Goal: Task Accomplishment & Management: Use online tool/utility

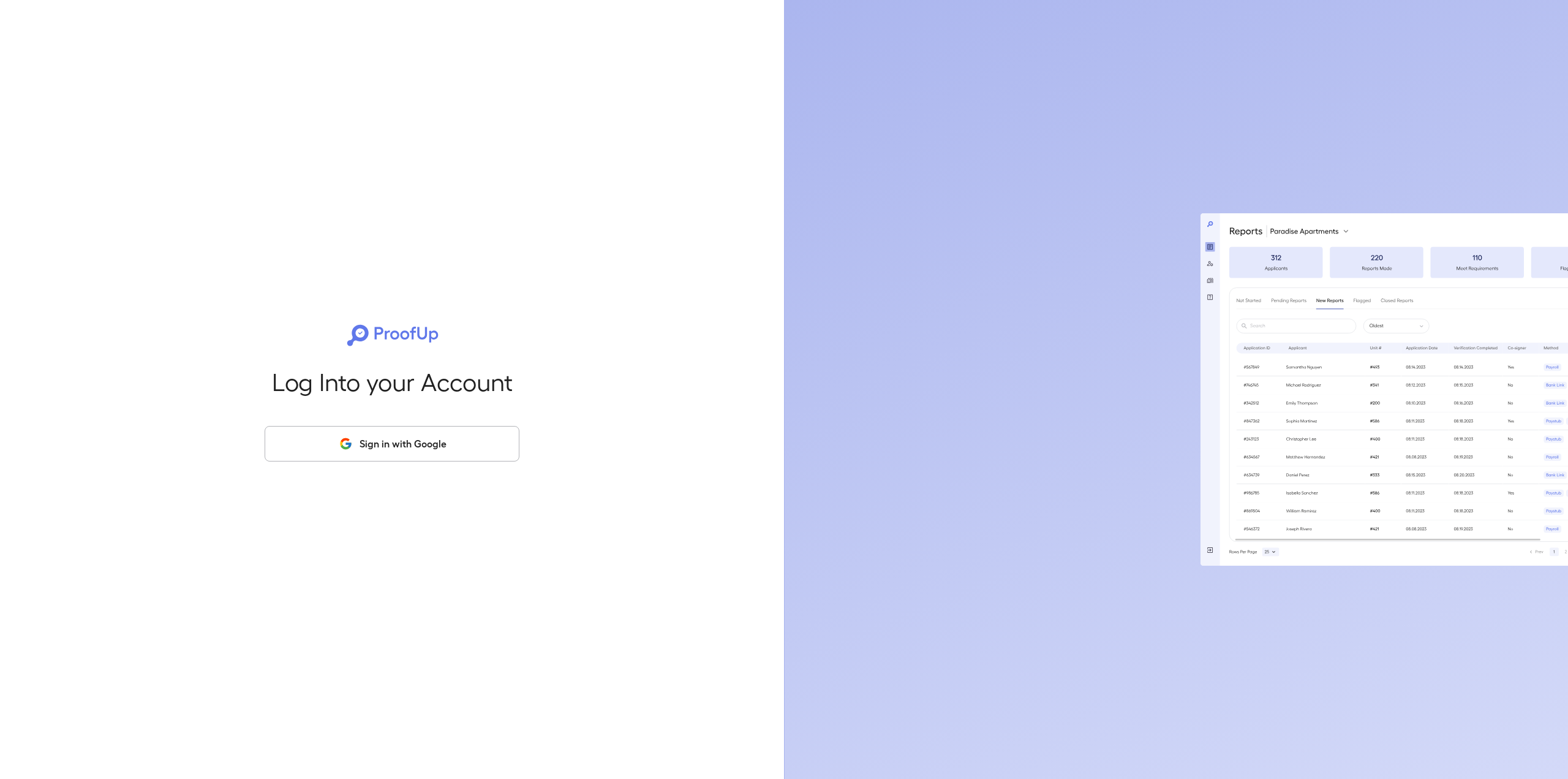
click at [470, 454] on button "Sign in with Google" at bounding box center [392, 443] width 255 height 36
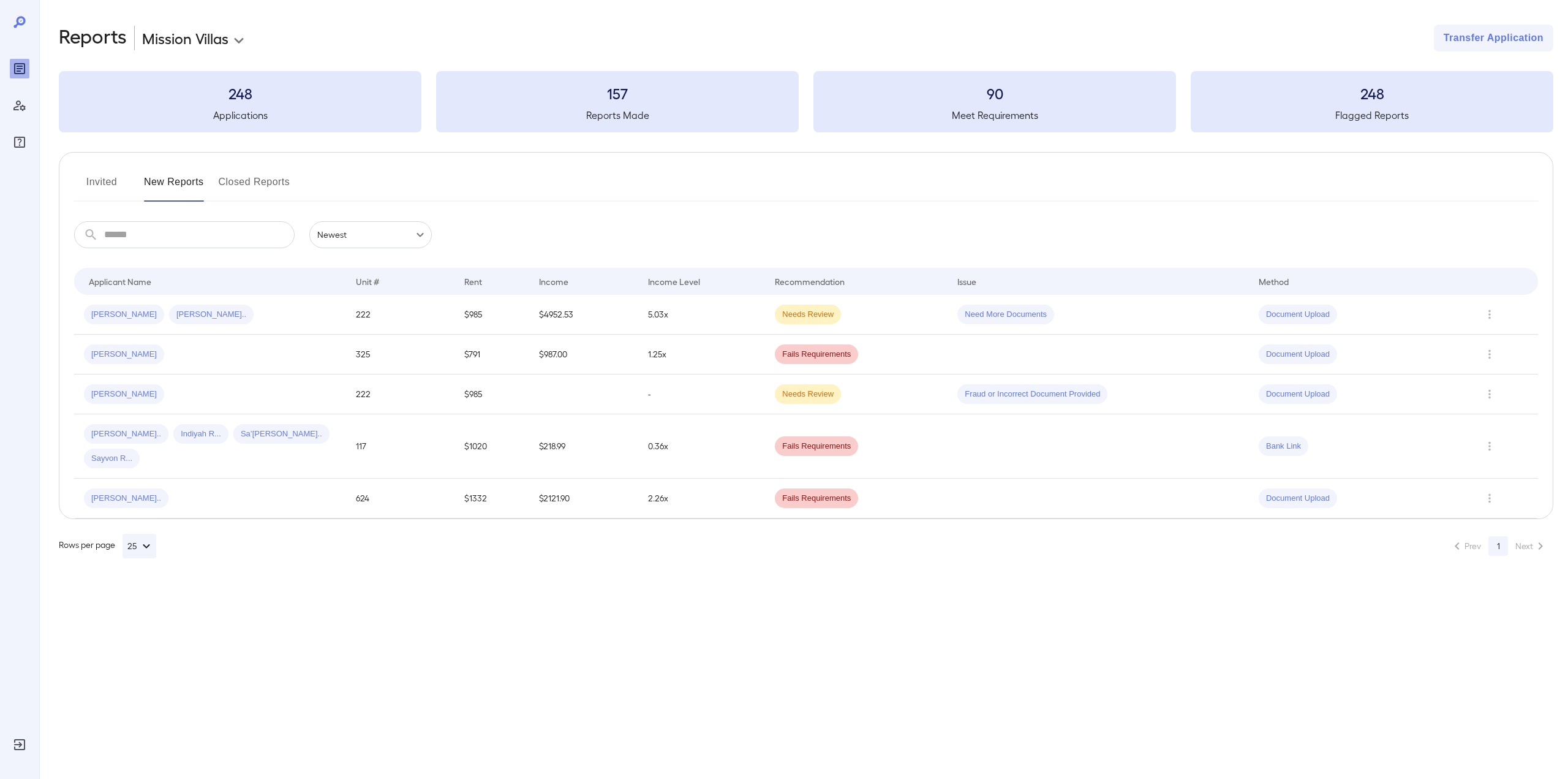
click at [240, 38] on body "**********" at bounding box center [784, 390] width 1568 height 779
click at [205, 125] on li "[PERSON_NAME] at Bitters" at bounding box center [201, 125] width 121 height 20
type input "**********"
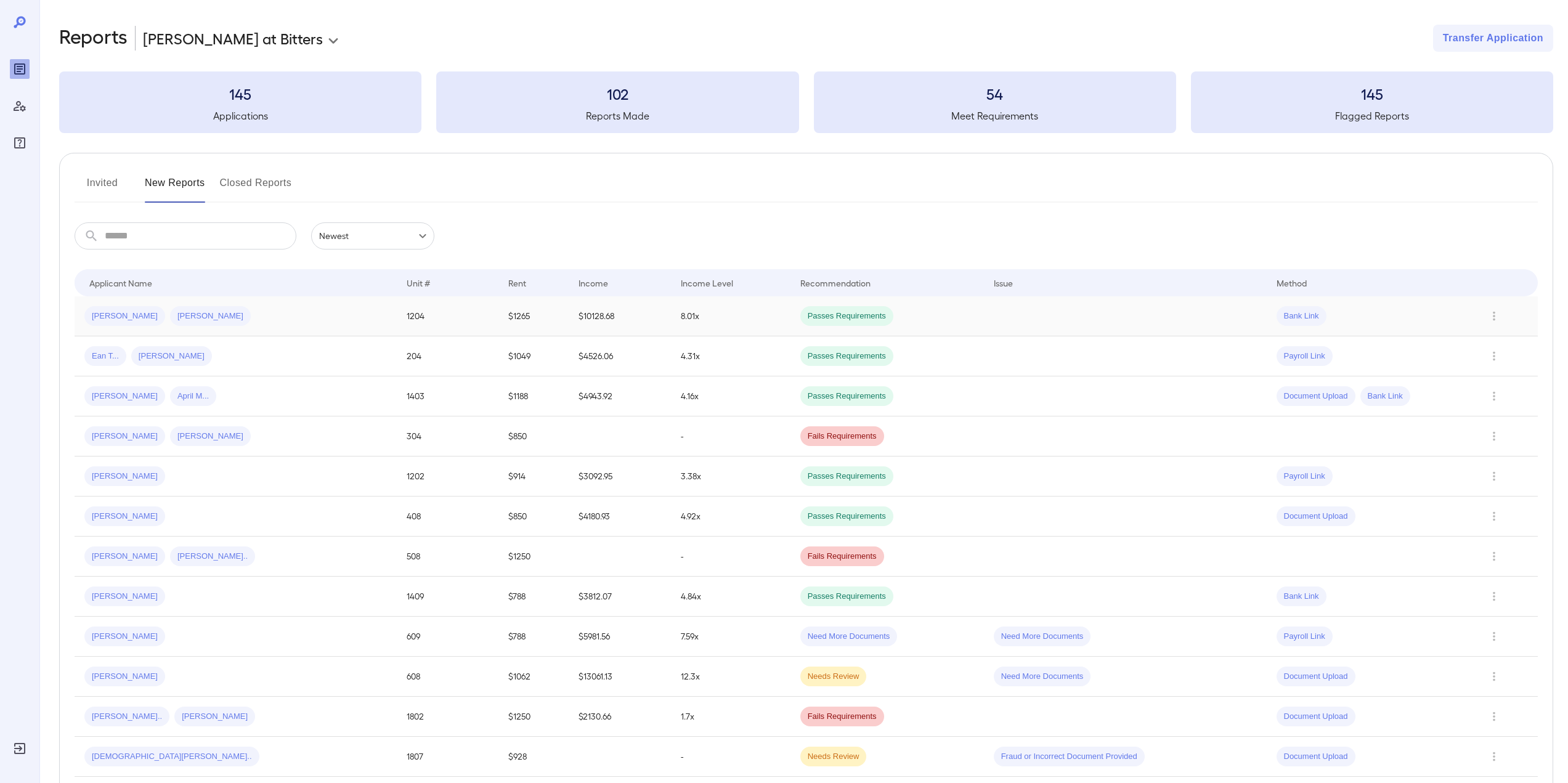
click at [283, 305] on td "Jorge A... Vincent E..." at bounding box center [236, 316] width 323 height 40
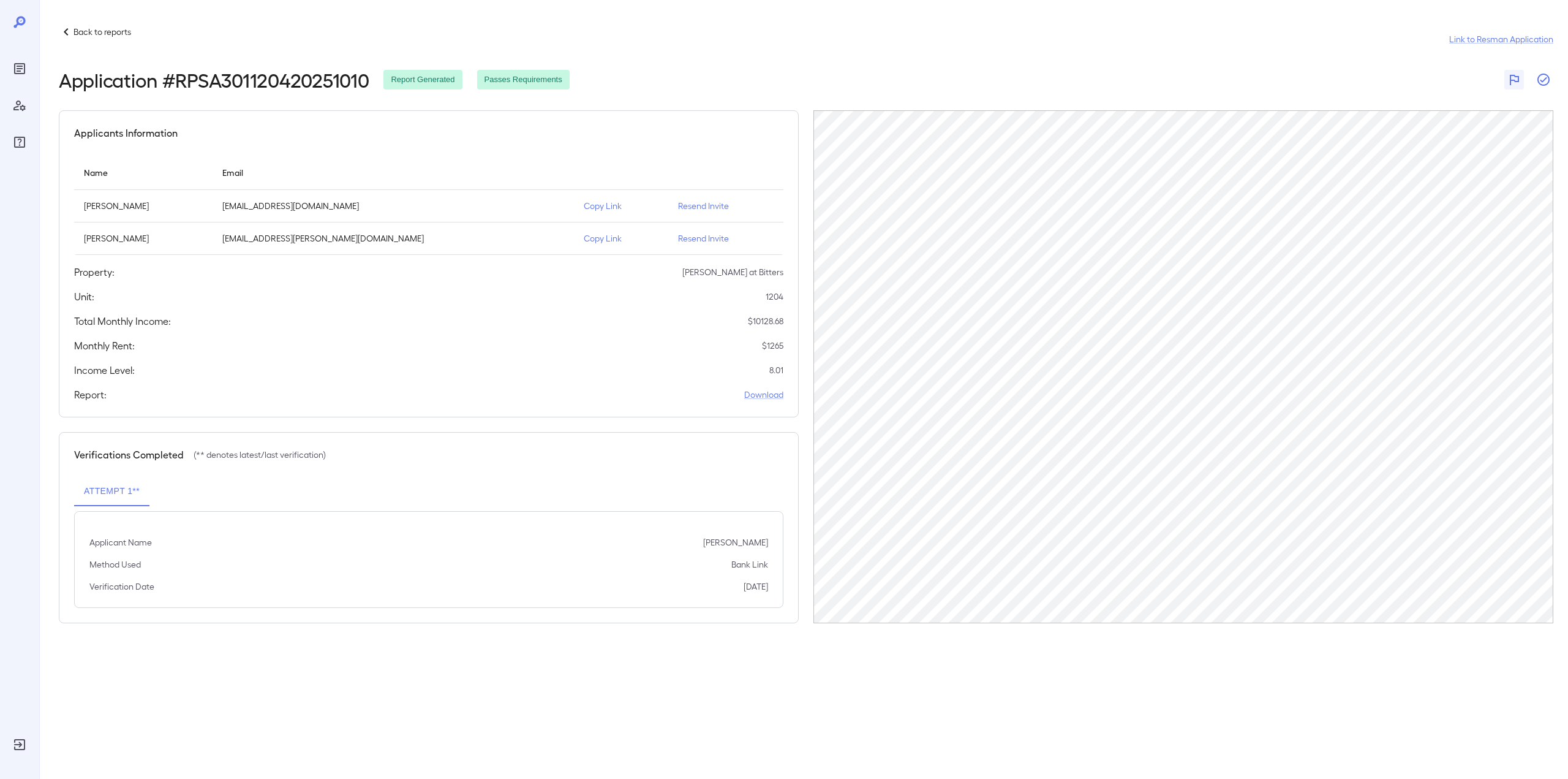
click at [1541, 84] on icon "button" at bounding box center [1543, 80] width 15 height 15
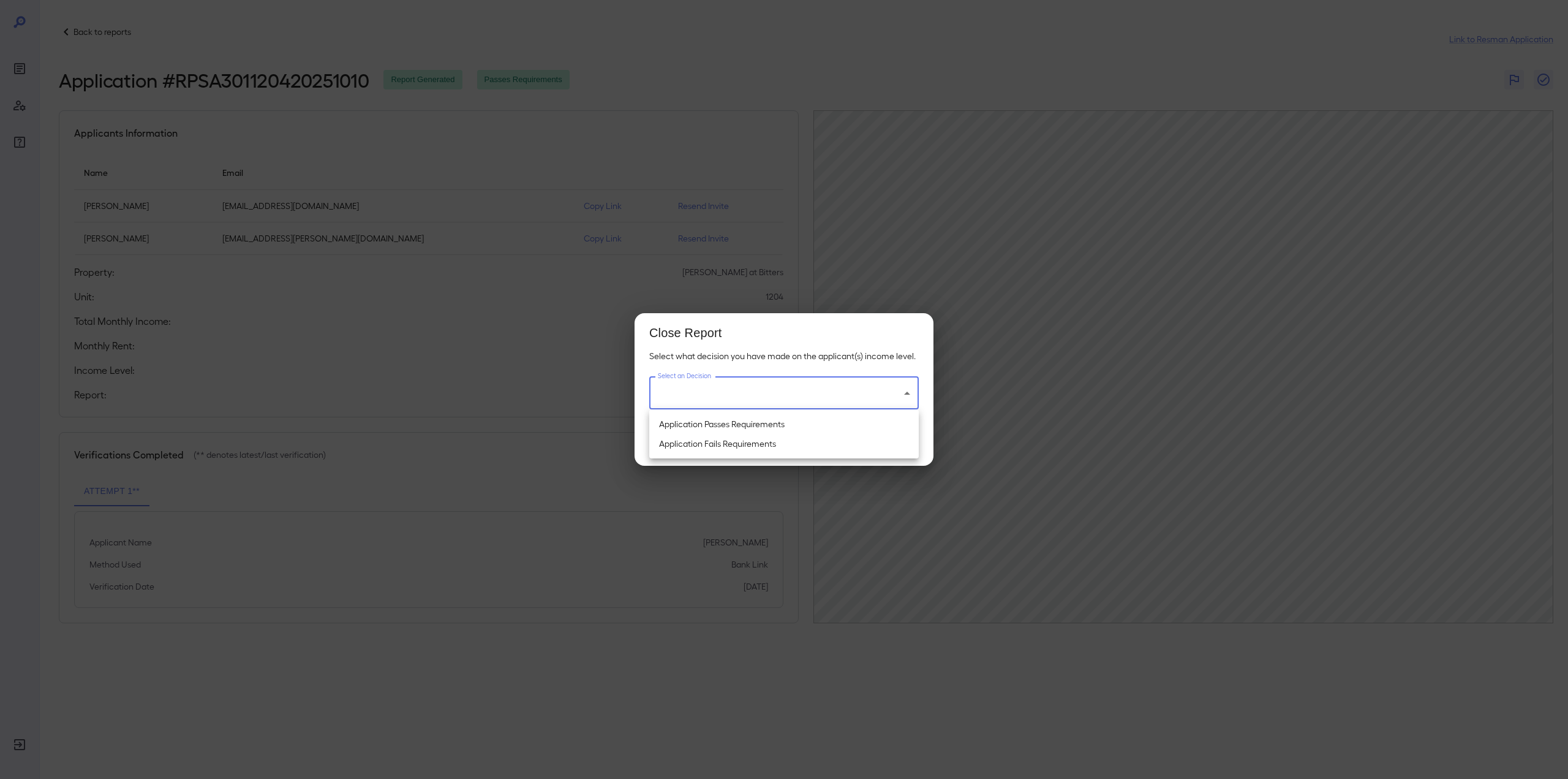
click at [810, 394] on body "Back to reports Link to Resman Application Application # RPSA301120420251010 Re…" at bounding box center [784, 390] width 1568 height 779
click at [779, 422] on li "Application Passes Requirements" at bounding box center [784, 424] width 269 height 20
type input "**********"
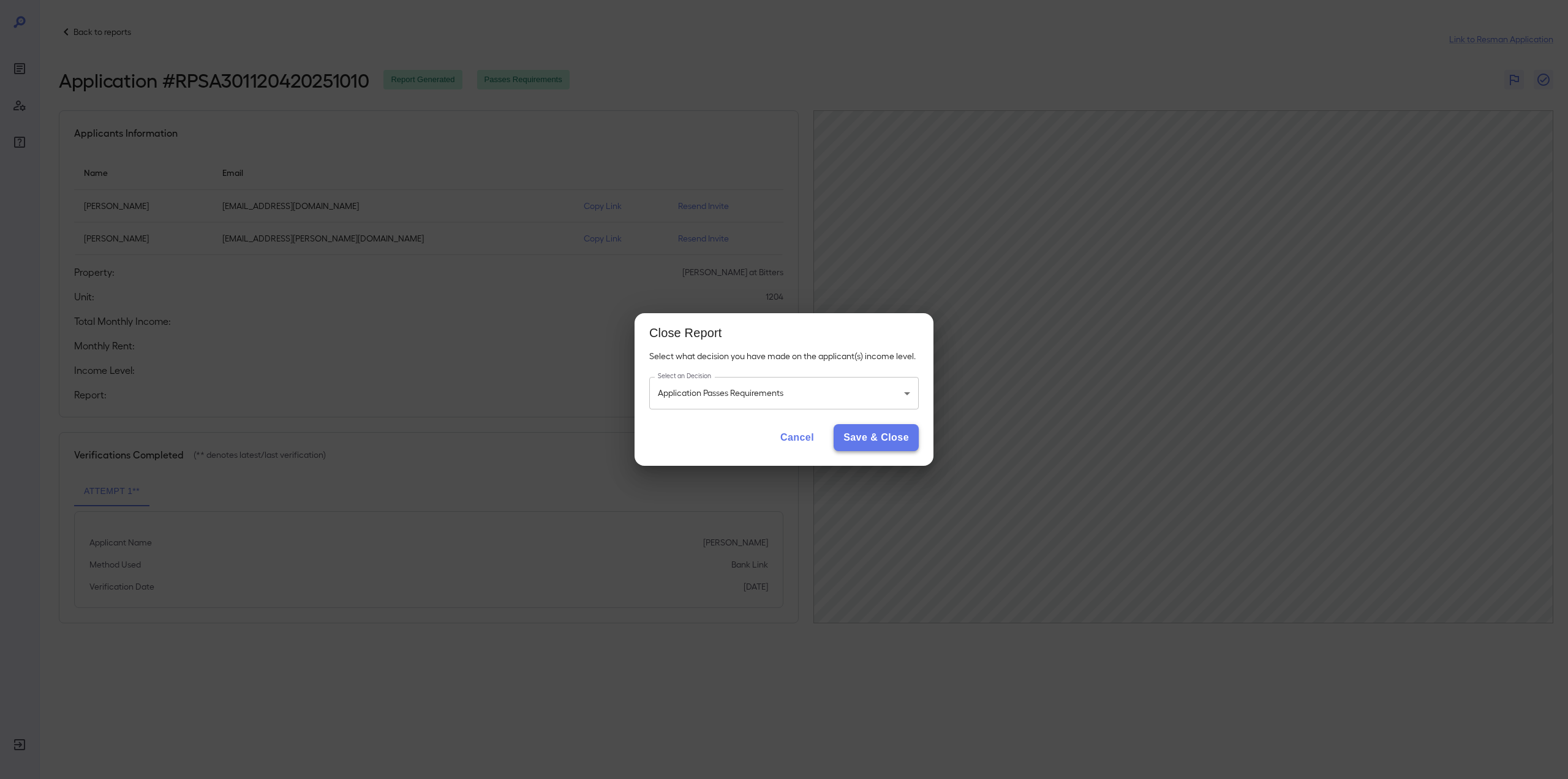
click at [901, 449] on button "Save & Close" at bounding box center [876, 437] width 85 height 27
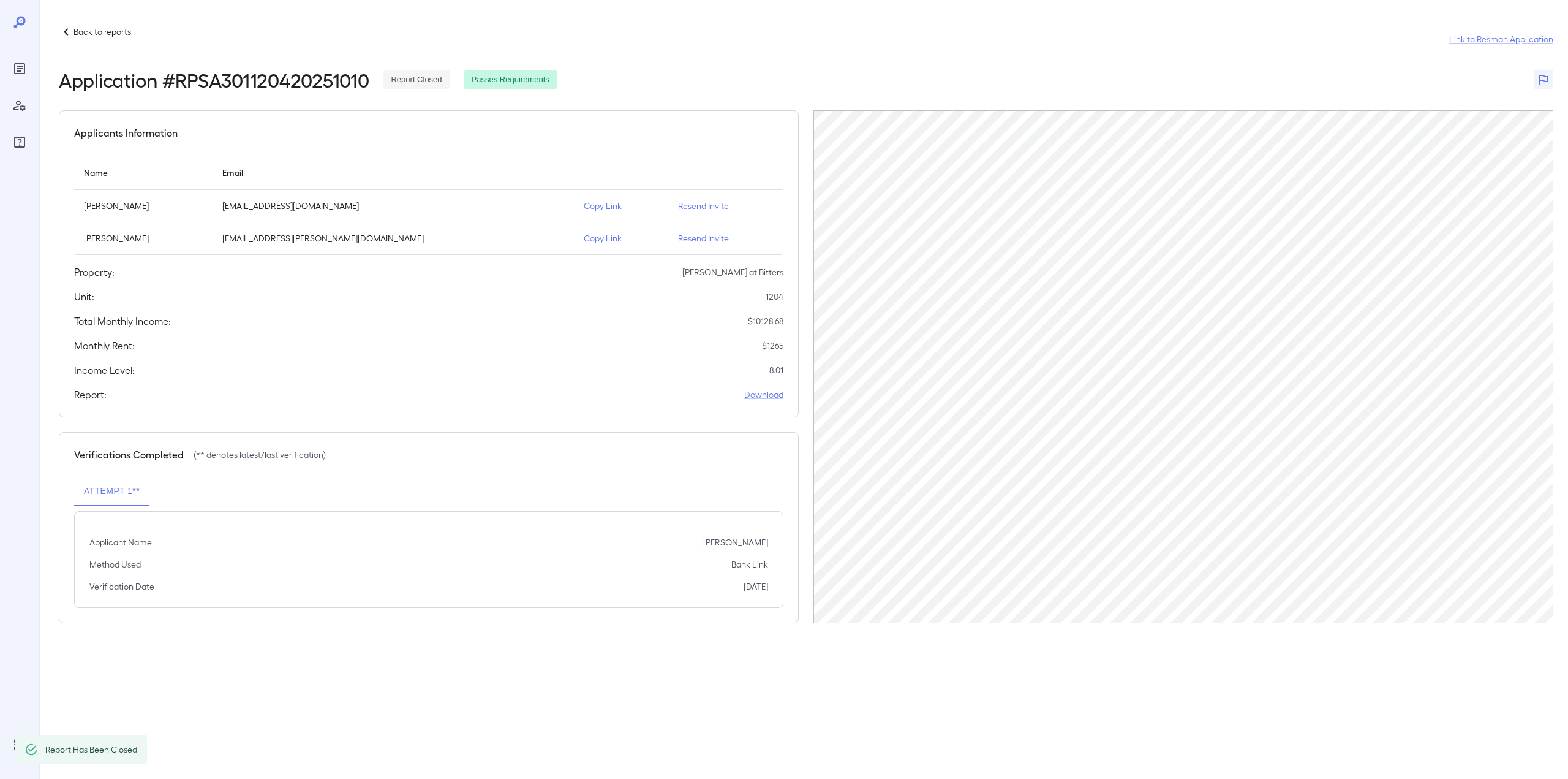
click at [112, 32] on p "Back to reports" at bounding box center [102, 32] width 57 height 12
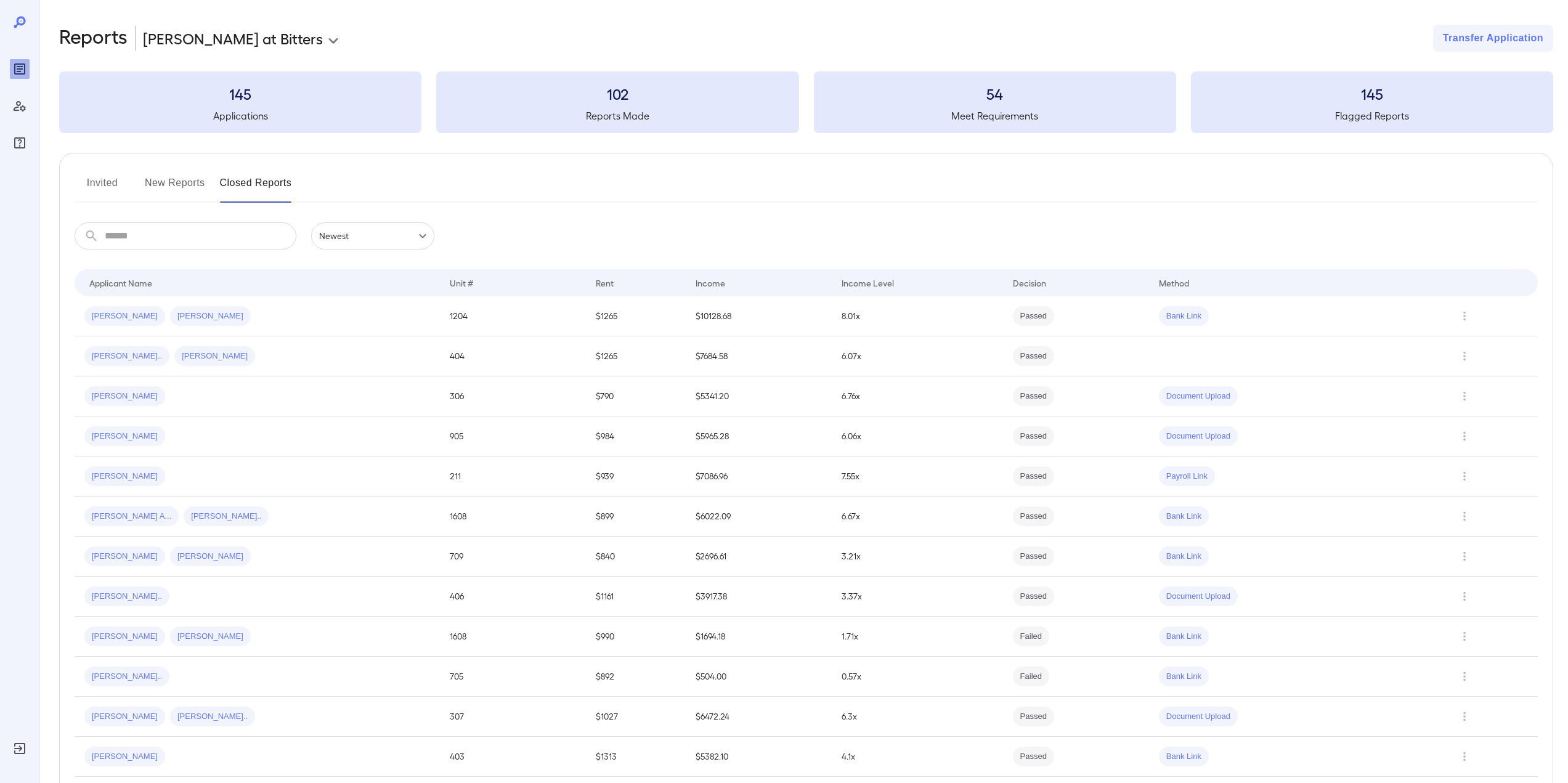
click at [182, 178] on button "New Reports" at bounding box center [175, 188] width 60 height 30
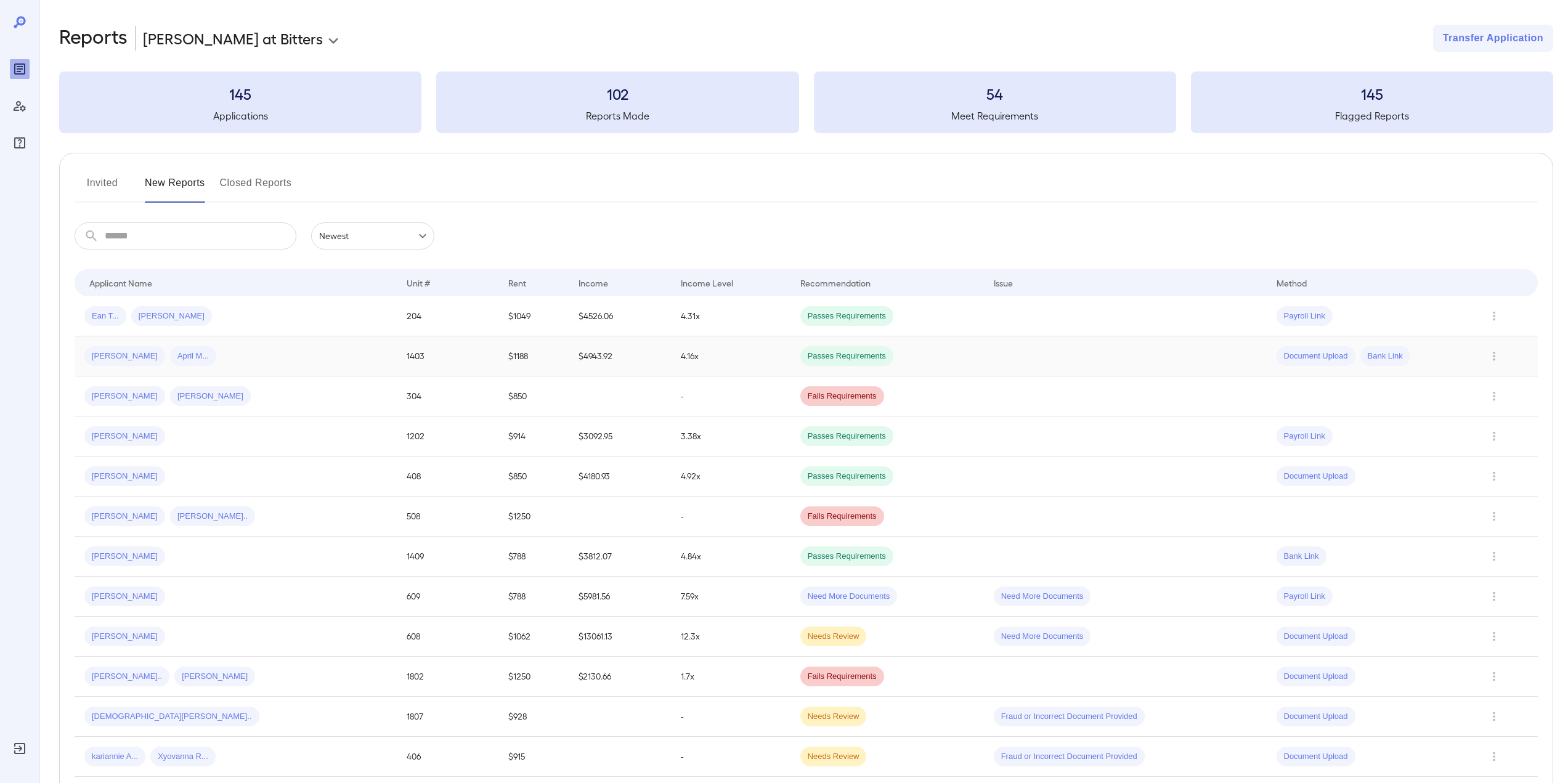
click at [227, 354] on div "Victor H... April M..." at bounding box center [236, 356] width 302 height 20
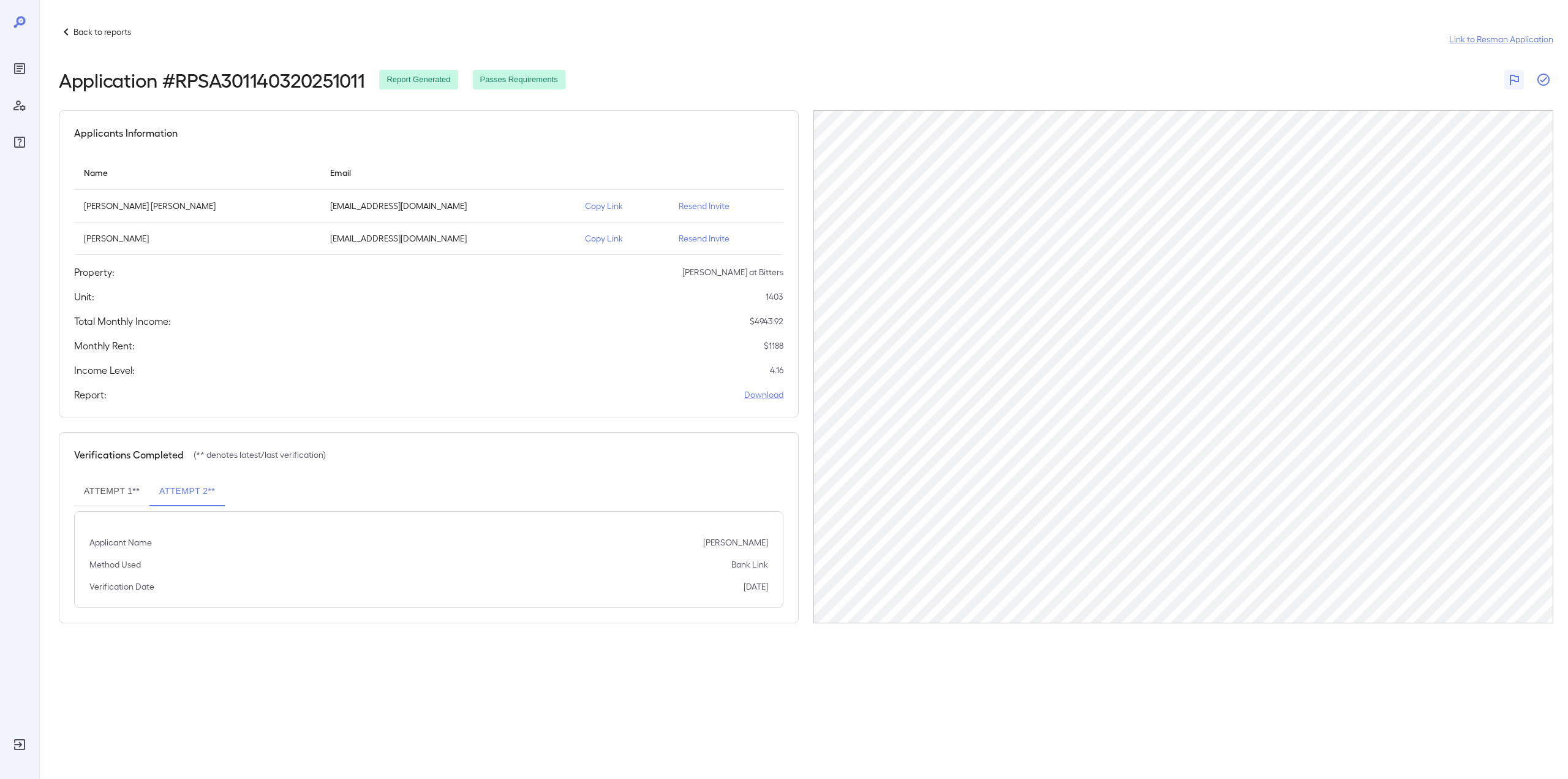
click at [1546, 84] on icon "button" at bounding box center [1543, 80] width 12 height 12
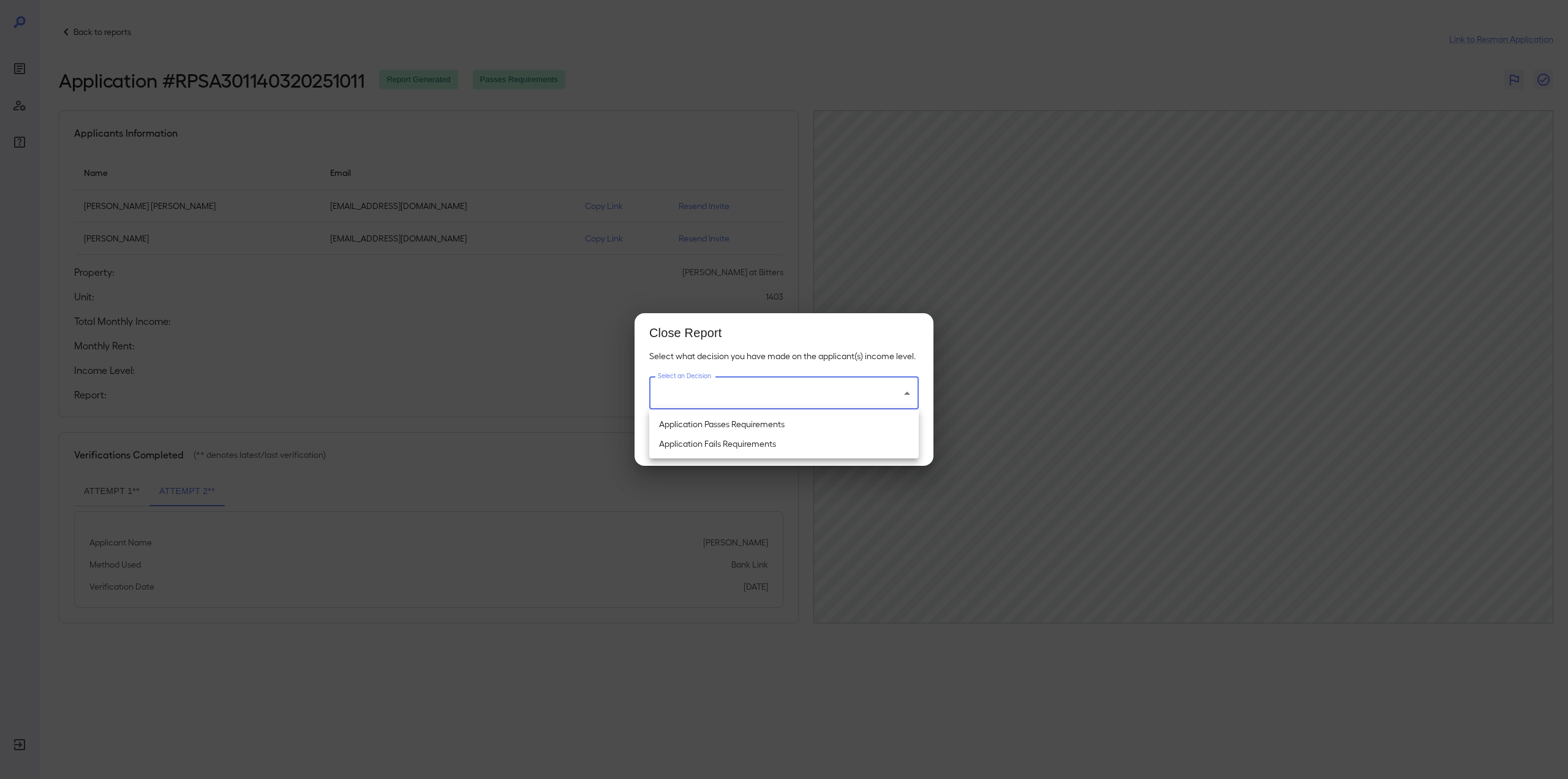
click at [804, 384] on body "Back to reports Link to Resman Application Application # RPSA301140320251011 Re…" at bounding box center [784, 390] width 1568 height 779
click at [786, 425] on li "Application Passes Requirements" at bounding box center [784, 424] width 269 height 20
type input "**********"
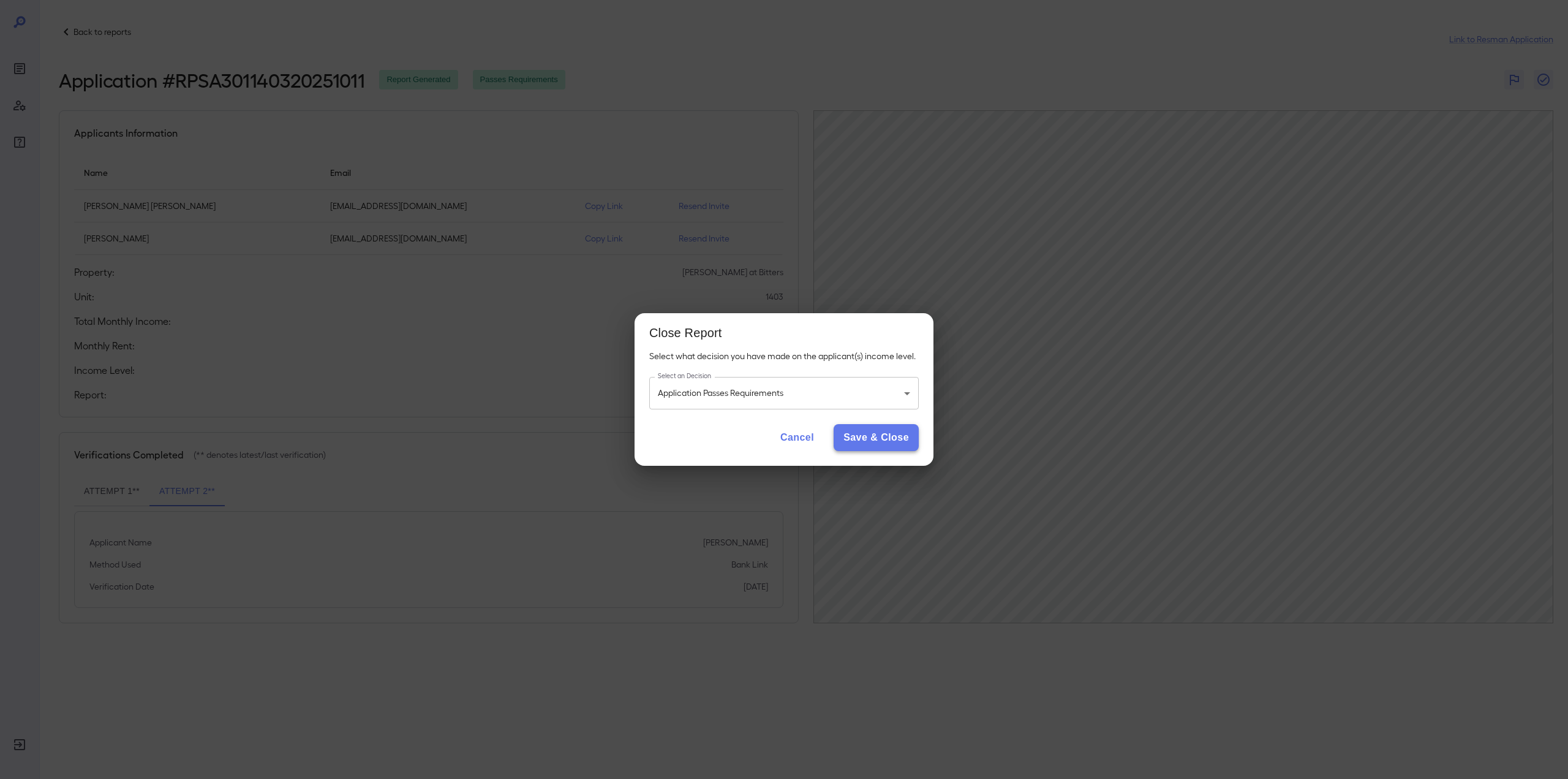
click at [911, 435] on button "Save & Close" at bounding box center [876, 437] width 85 height 27
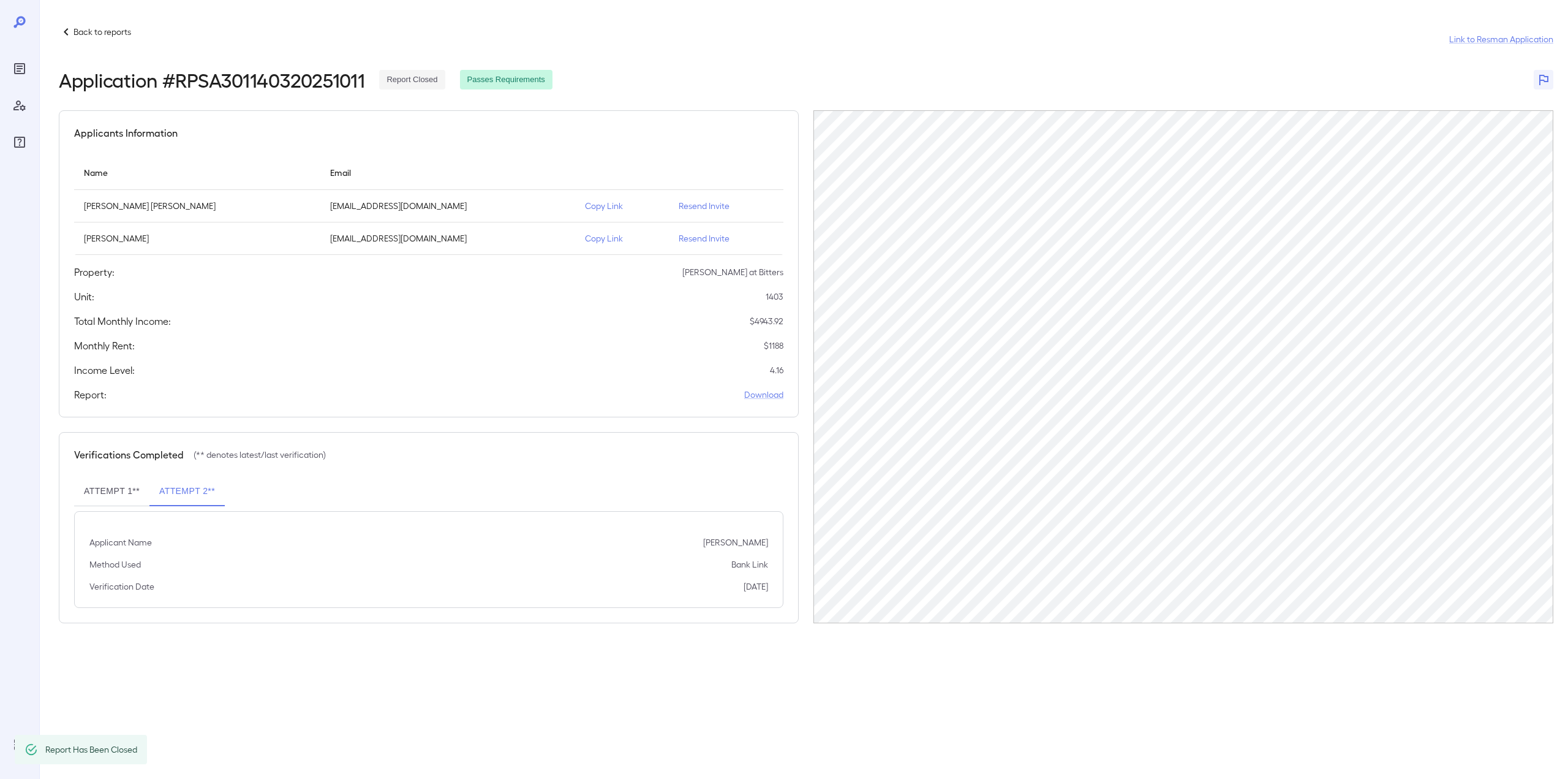
click at [91, 38] on div "Back to reports" at bounding box center [94, 32] width 72 height 15
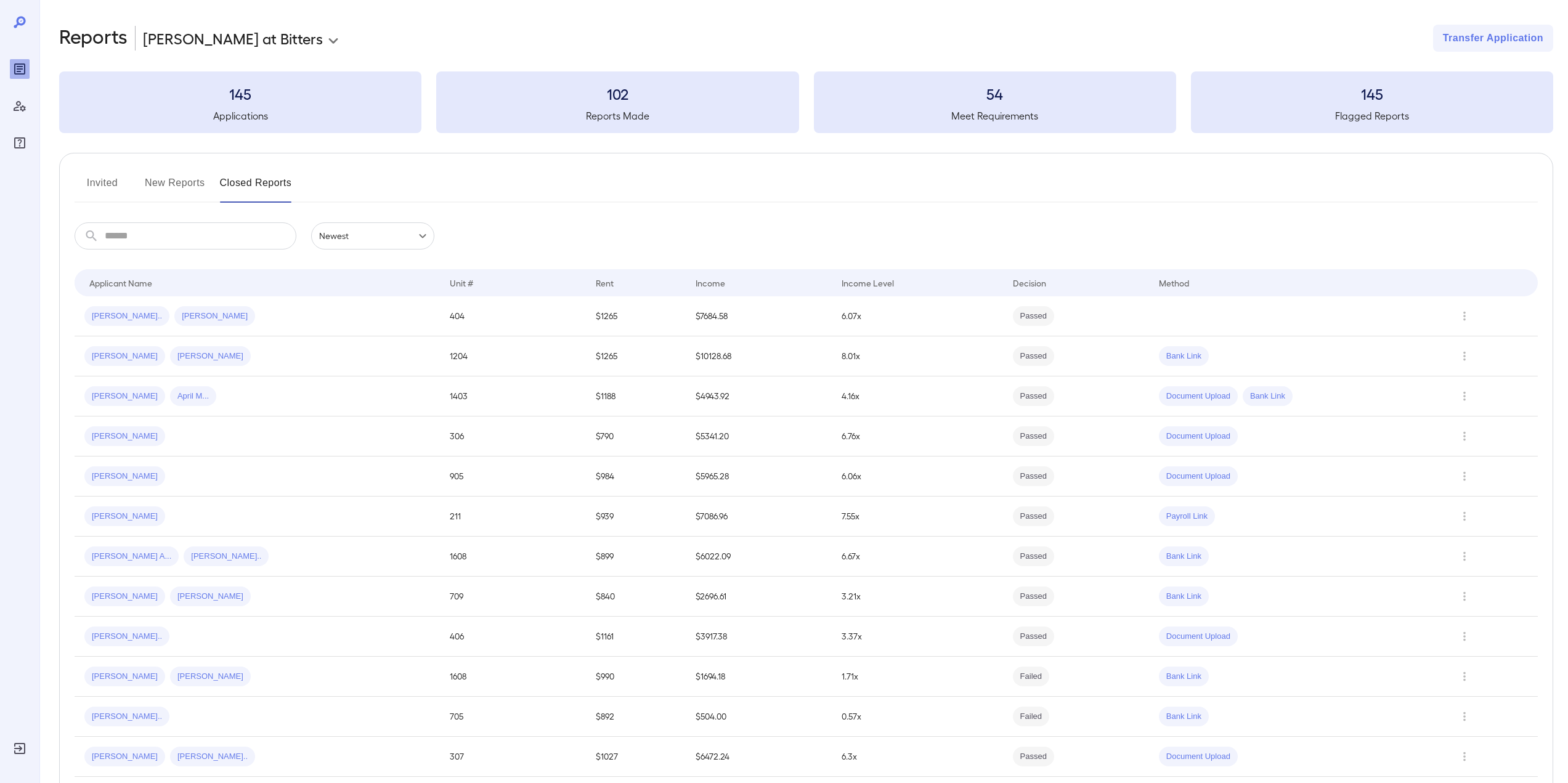
click at [173, 188] on button "New Reports" at bounding box center [175, 188] width 60 height 30
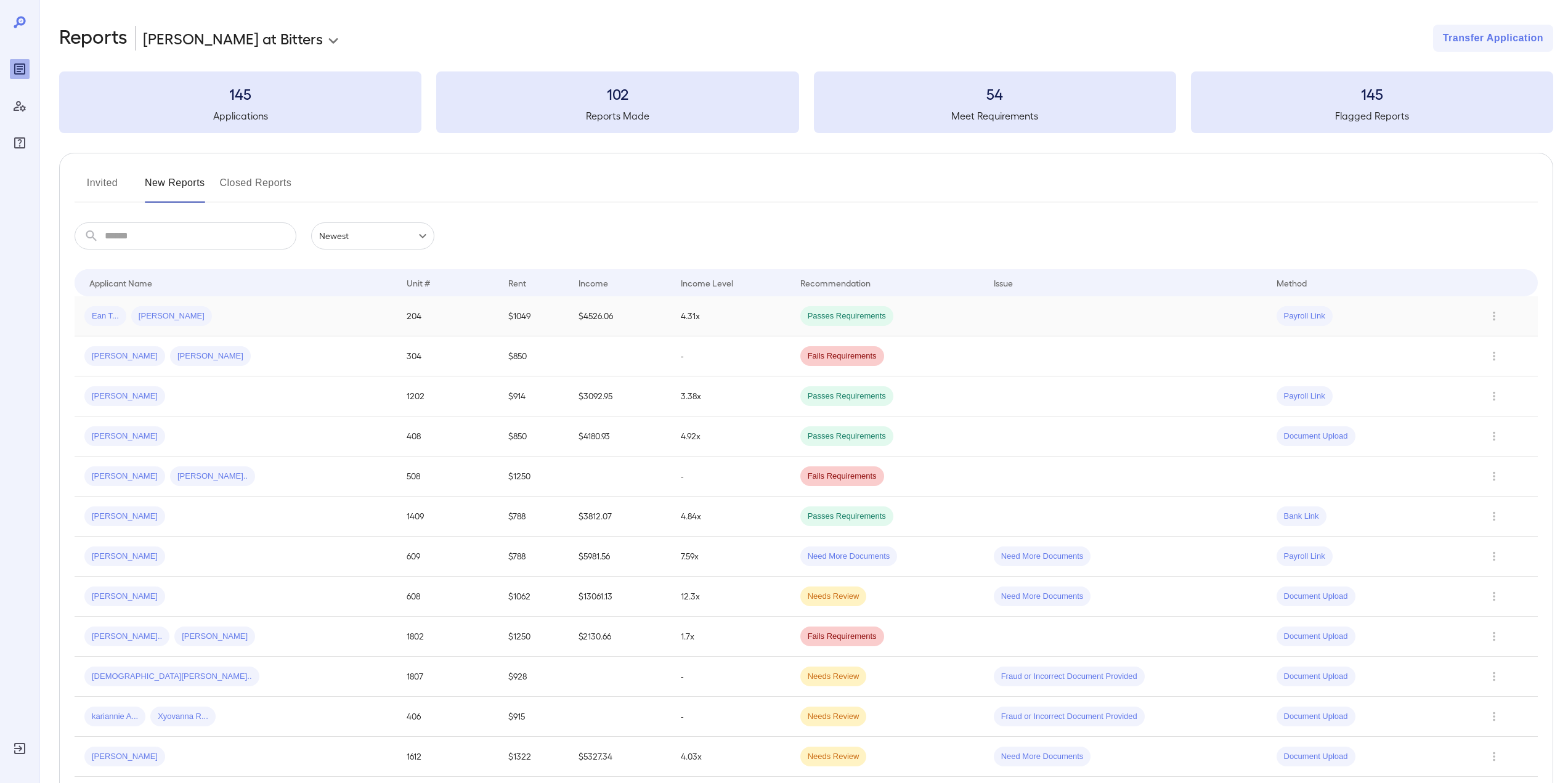
click at [240, 311] on div "Ean T... Michael A..." at bounding box center [236, 316] width 302 height 20
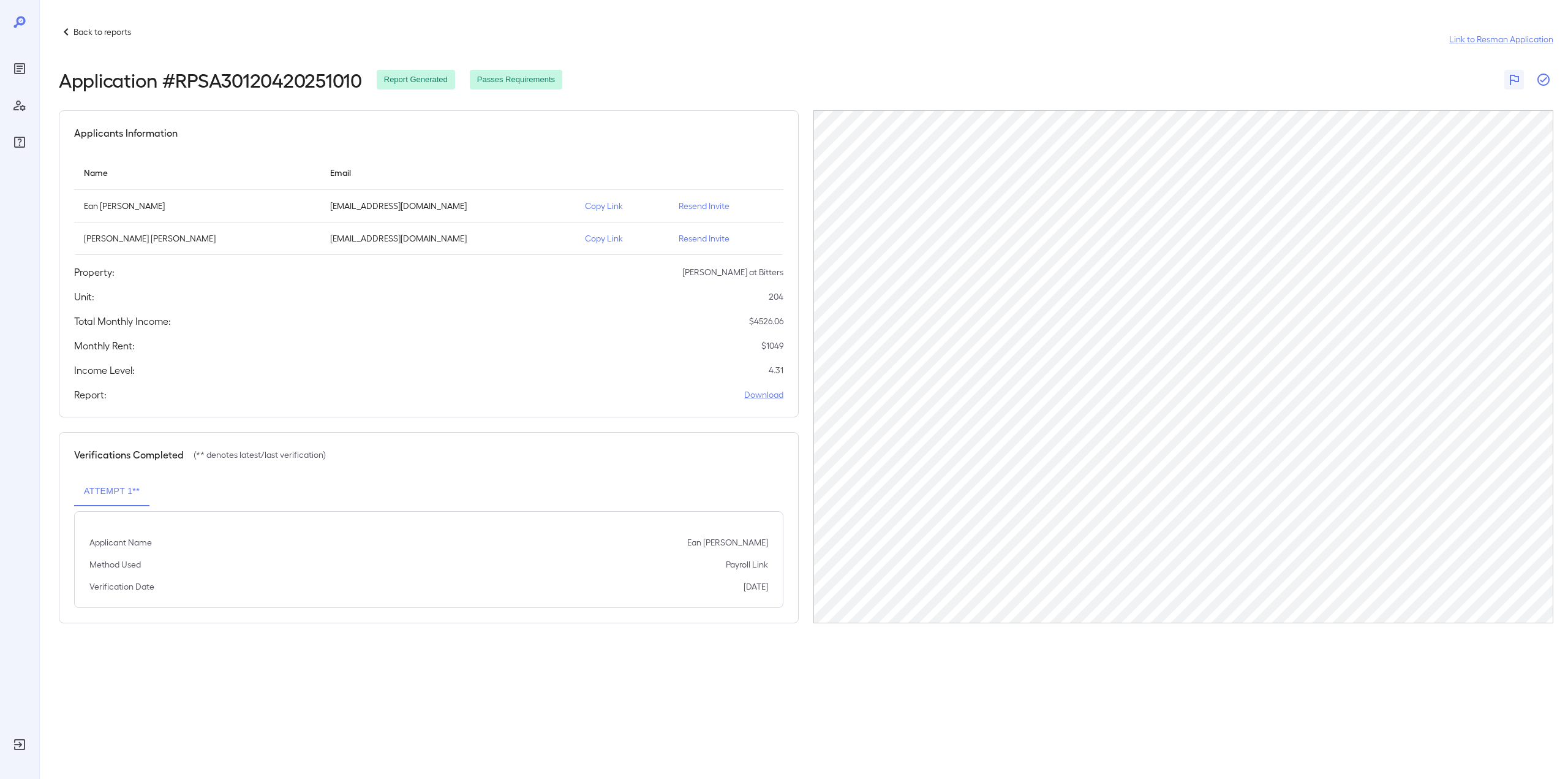
click at [1540, 77] on icon "button" at bounding box center [1543, 80] width 15 height 15
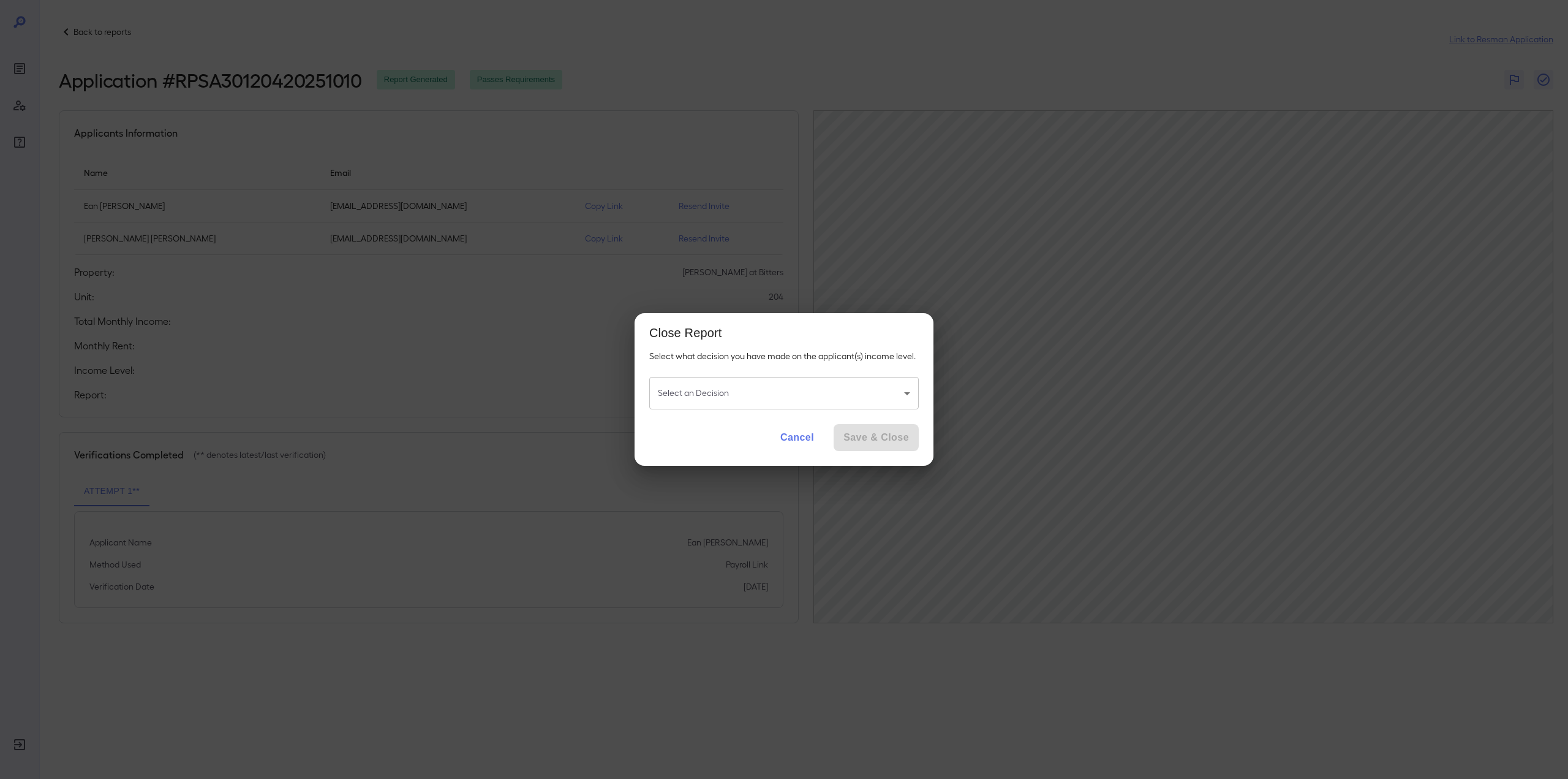
click at [740, 397] on body "Back to reports Link to Resman Application Application # RPSA30120420251010 Rep…" at bounding box center [784, 390] width 1568 height 779
click at [731, 417] on li "Application Passes Requirements" at bounding box center [784, 424] width 269 height 20
type input "**********"
click at [874, 431] on button "Save & Close" at bounding box center [876, 437] width 85 height 27
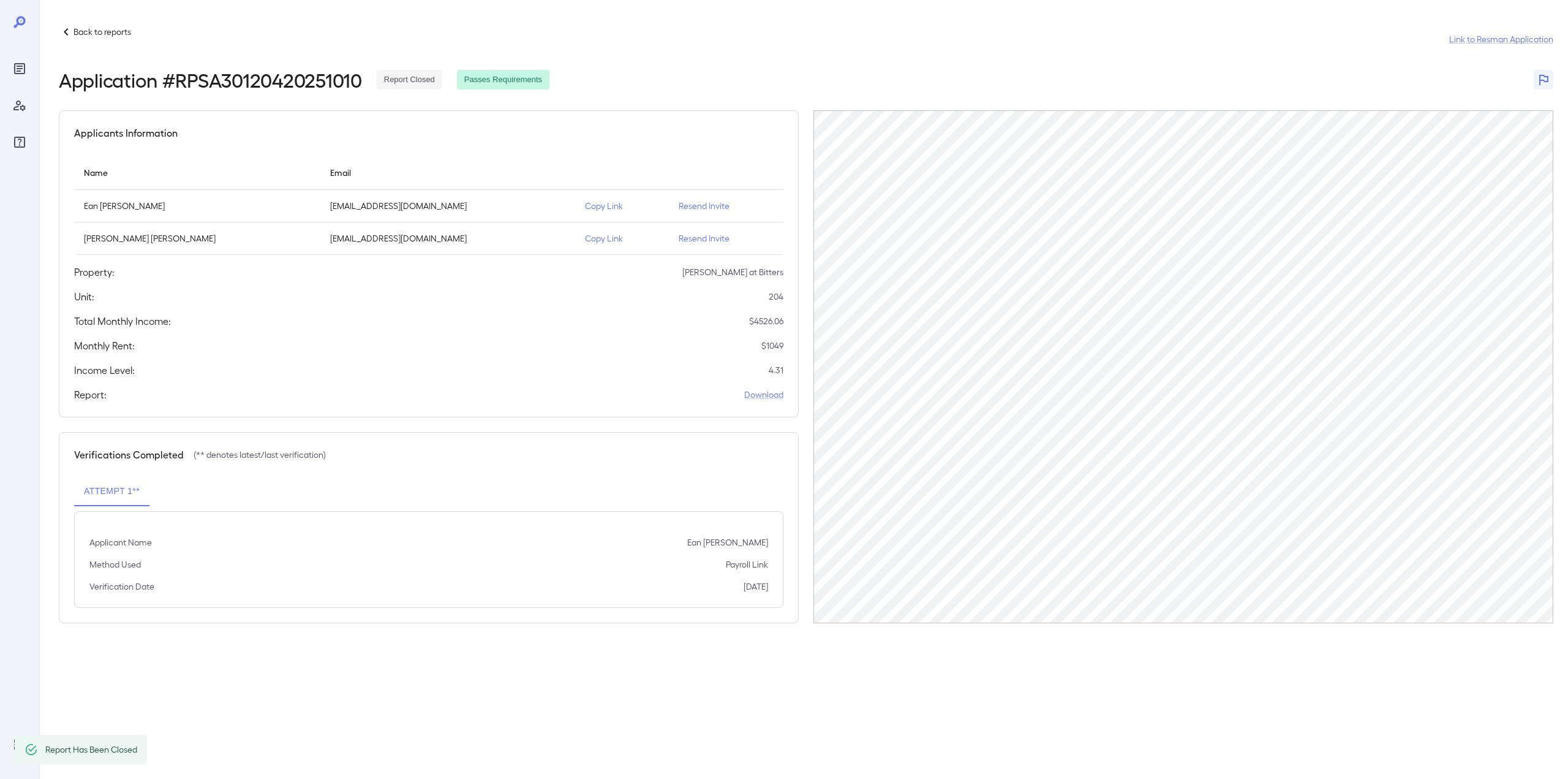
click at [110, 34] on p "Back to reports" at bounding box center [102, 32] width 57 height 12
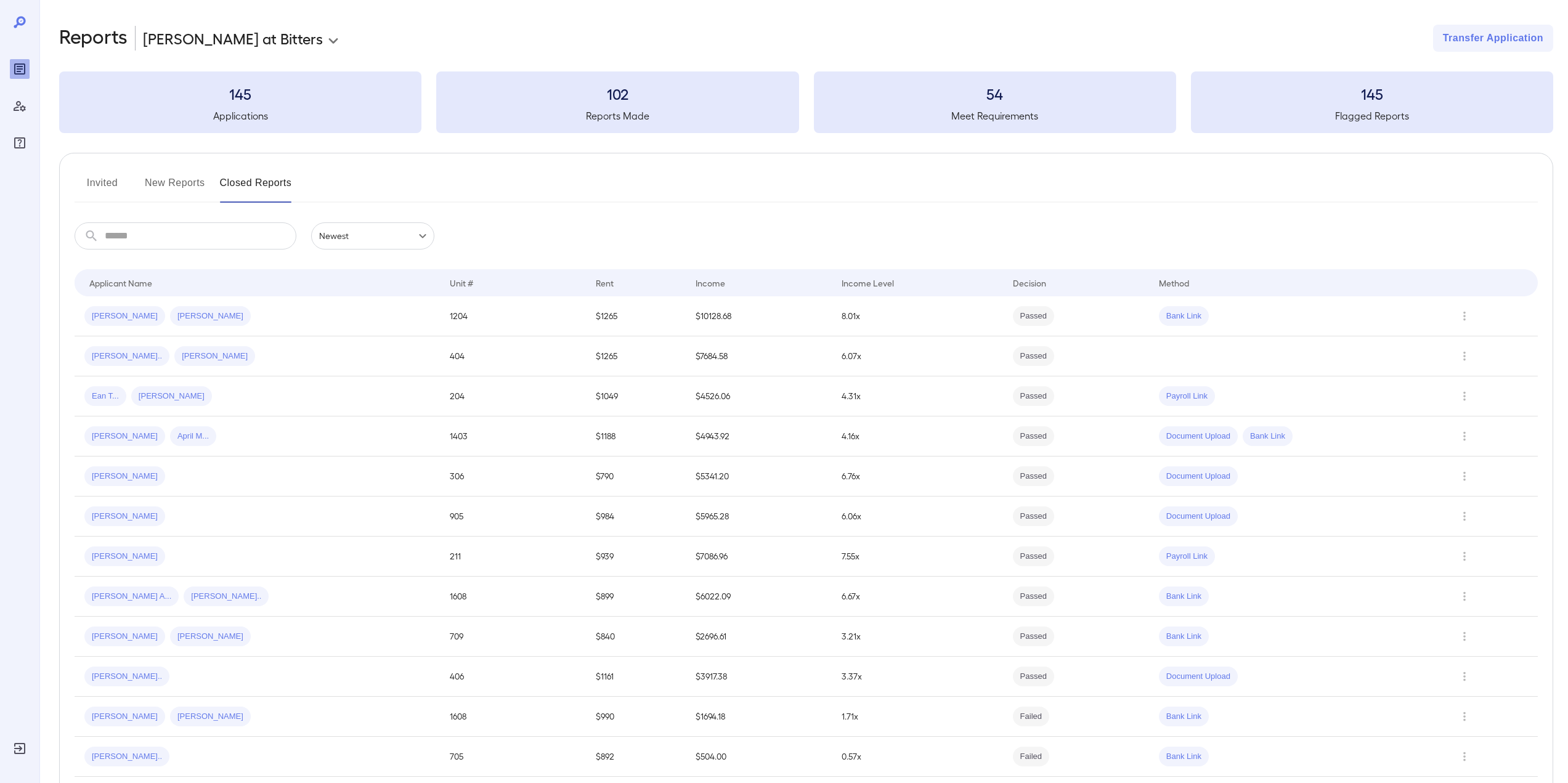
click at [187, 178] on button "New Reports" at bounding box center [175, 188] width 60 height 30
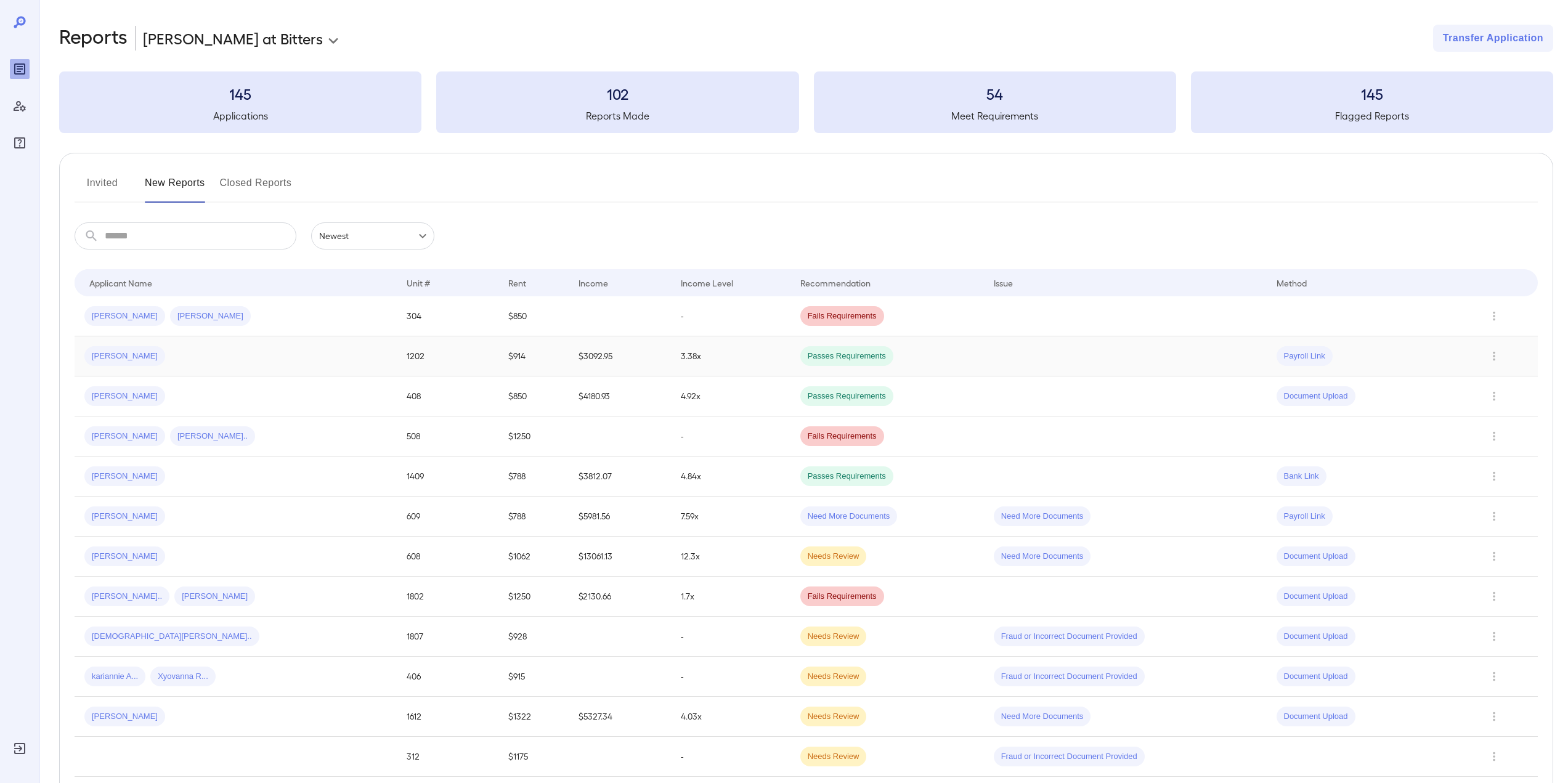
click at [232, 359] on div "Daniel D..." at bounding box center [236, 356] width 302 height 20
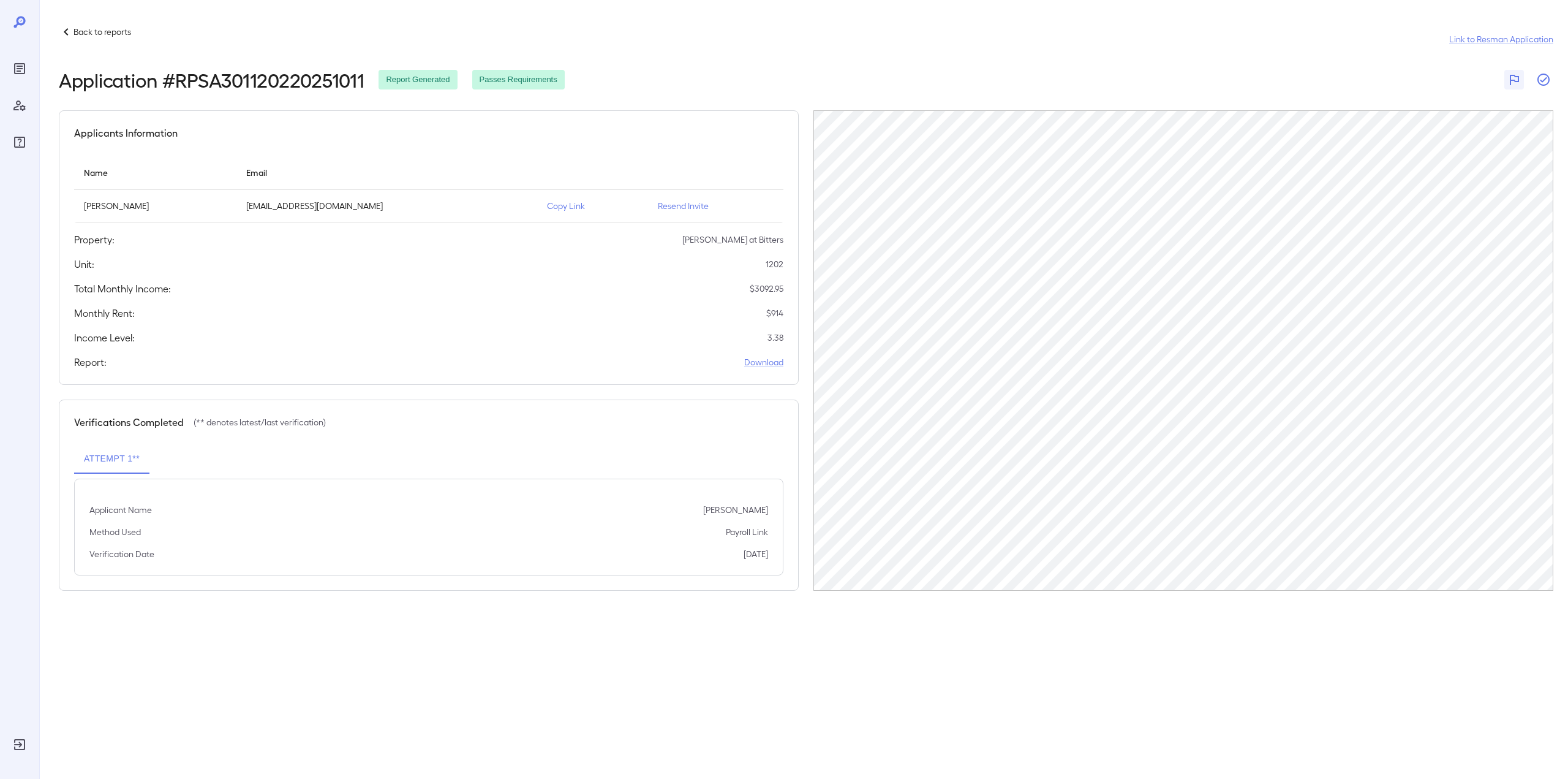
click at [1547, 80] on icon "button" at bounding box center [1543, 80] width 15 height 15
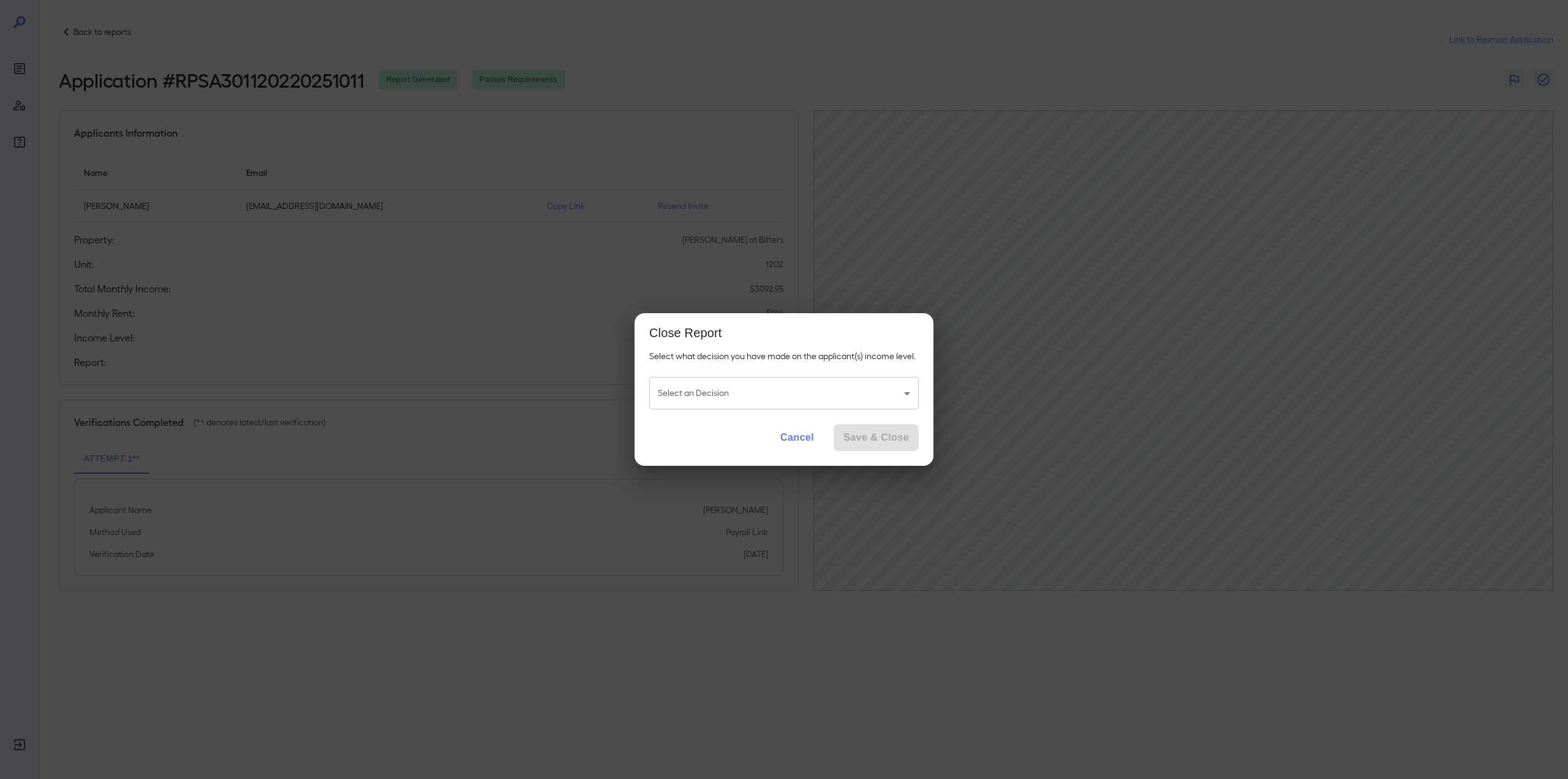
click at [738, 382] on body "Back to reports Link to Resman Application Application # RPSA301120220251011 Re…" at bounding box center [784, 390] width 1568 height 779
click at [727, 416] on li "Application Passes Requirements" at bounding box center [784, 424] width 269 height 20
type input "**********"
click at [894, 441] on button "Save & Close" at bounding box center [876, 437] width 85 height 27
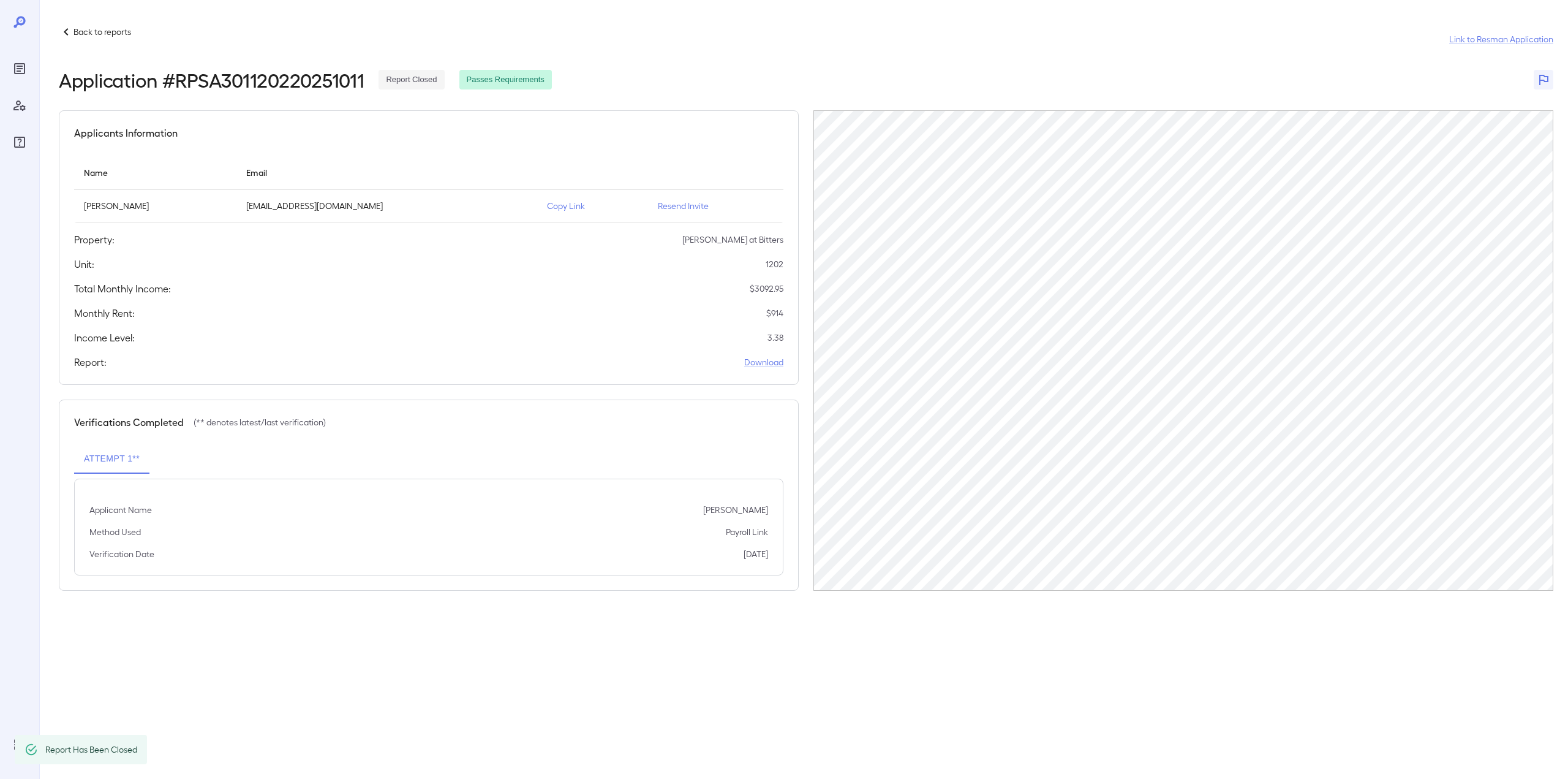
click at [93, 34] on p "Back to reports" at bounding box center [102, 32] width 57 height 12
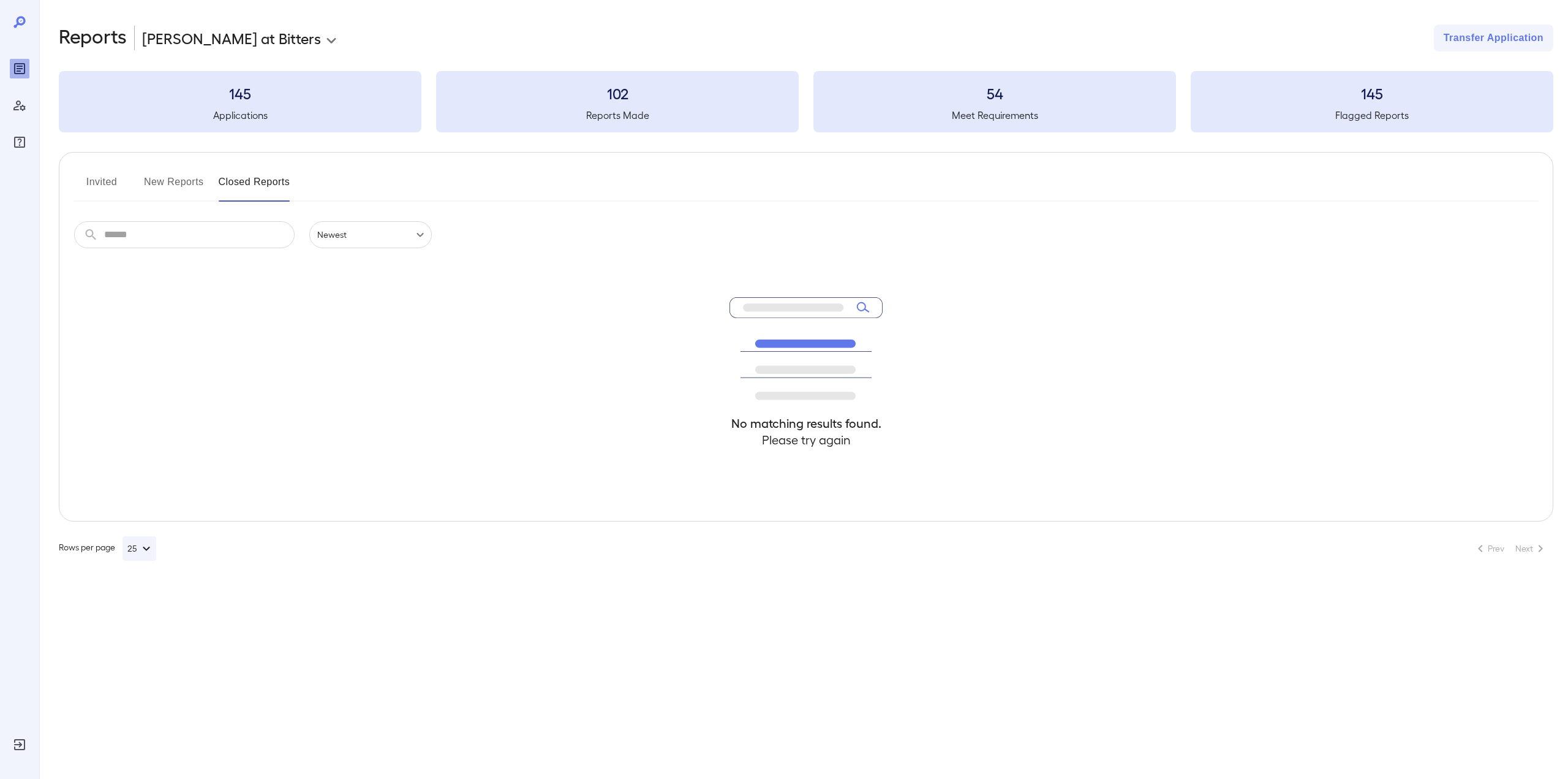
click at [168, 177] on button "New Reports" at bounding box center [174, 187] width 60 height 30
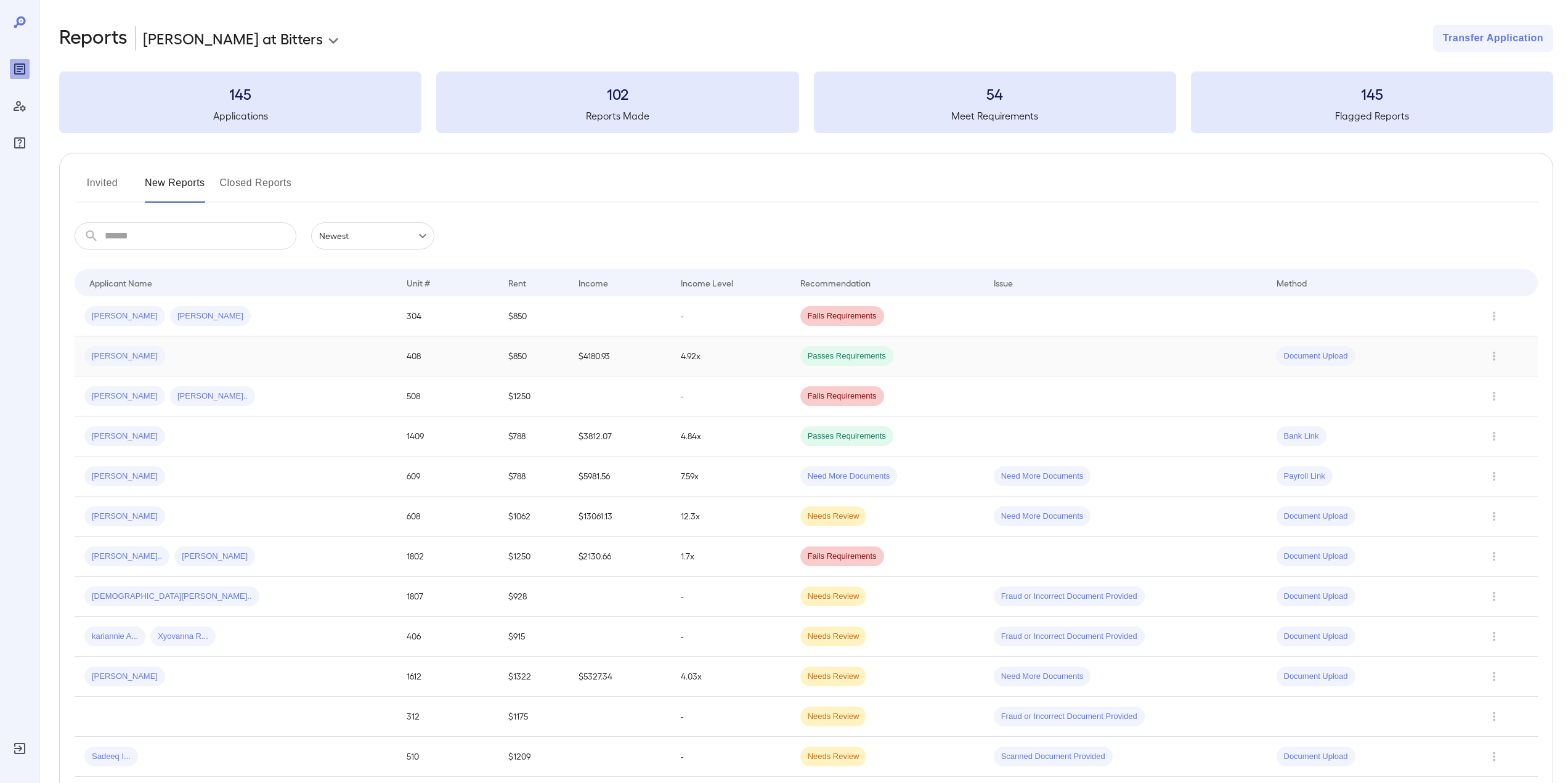
click at [302, 353] on div "Alexis H..." at bounding box center [236, 356] width 302 height 20
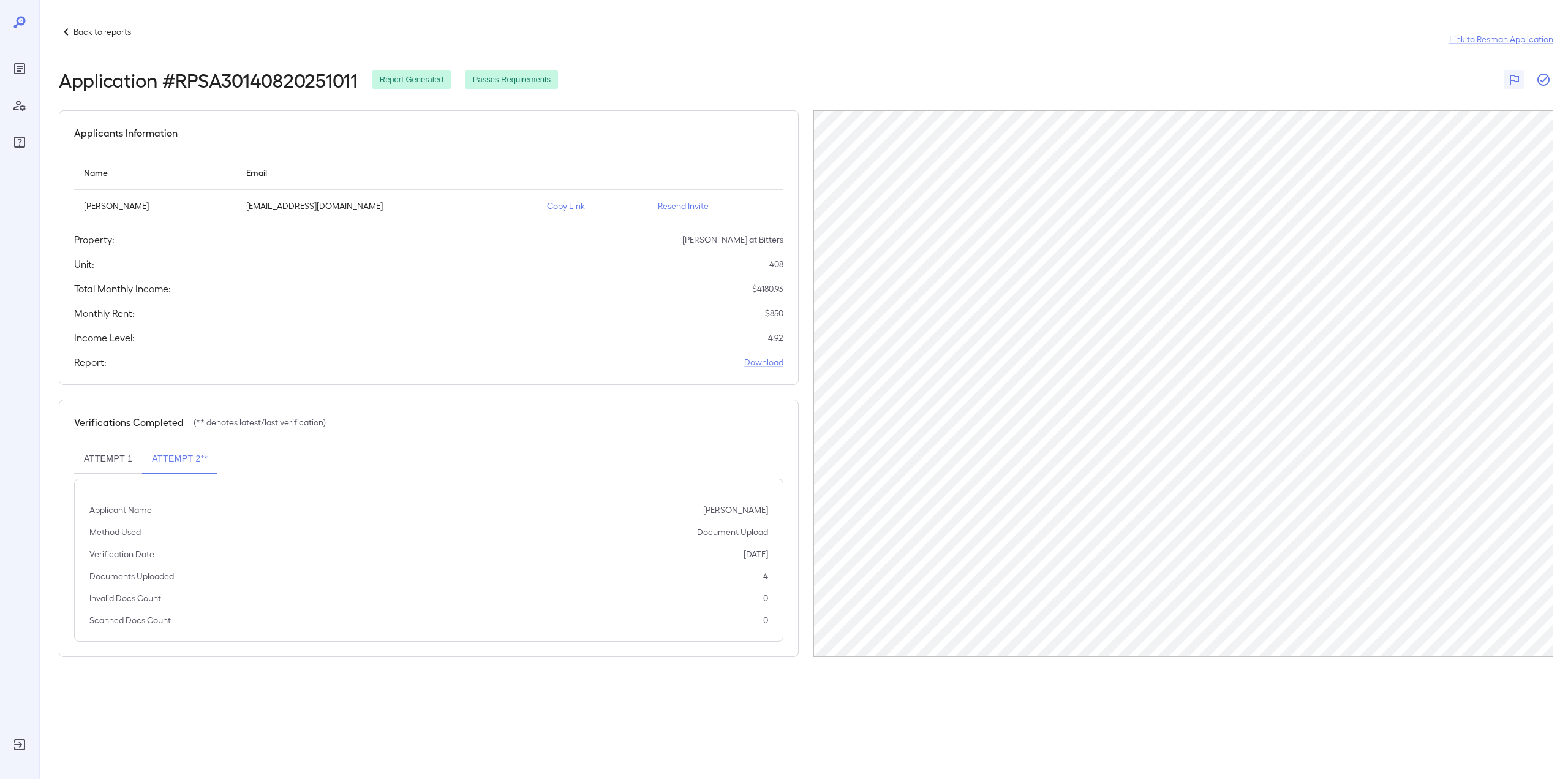
click at [1537, 82] on icon "button" at bounding box center [1543, 80] width 15 height 15
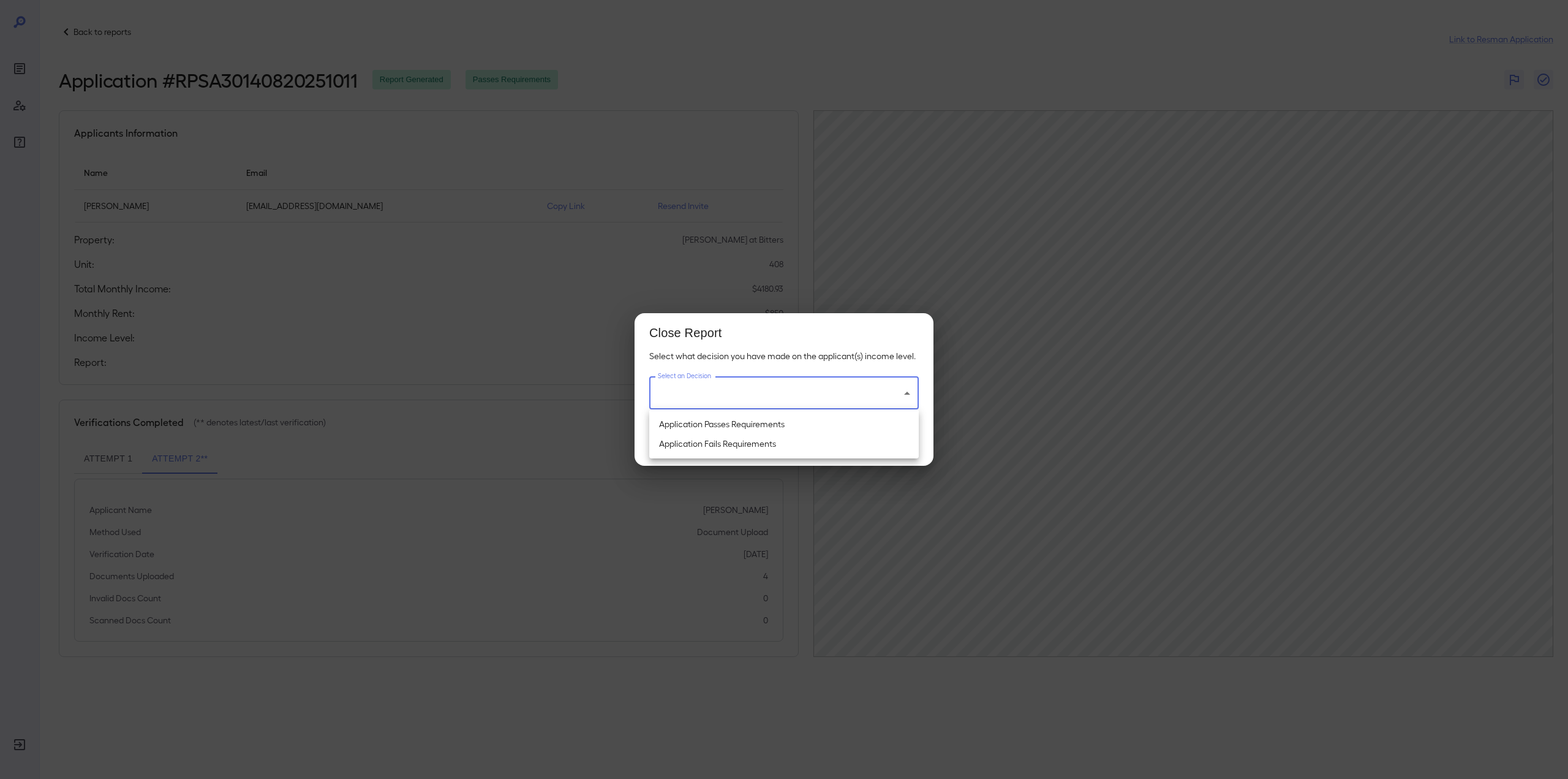
click at [811, 391] on body "Back to reports Link to Resman Application Application # RPSA30140820251011 Rep…" at bounding box center [784, 390] width 1568 height 779
click at [773, 422] on li "Application Passes Requirements" at bounding box center [784, 424] width 269 height 20
type input "**********"
click at [853, 439] on button "Save & Close" at bounding box center [876, 437] width 85 height 27
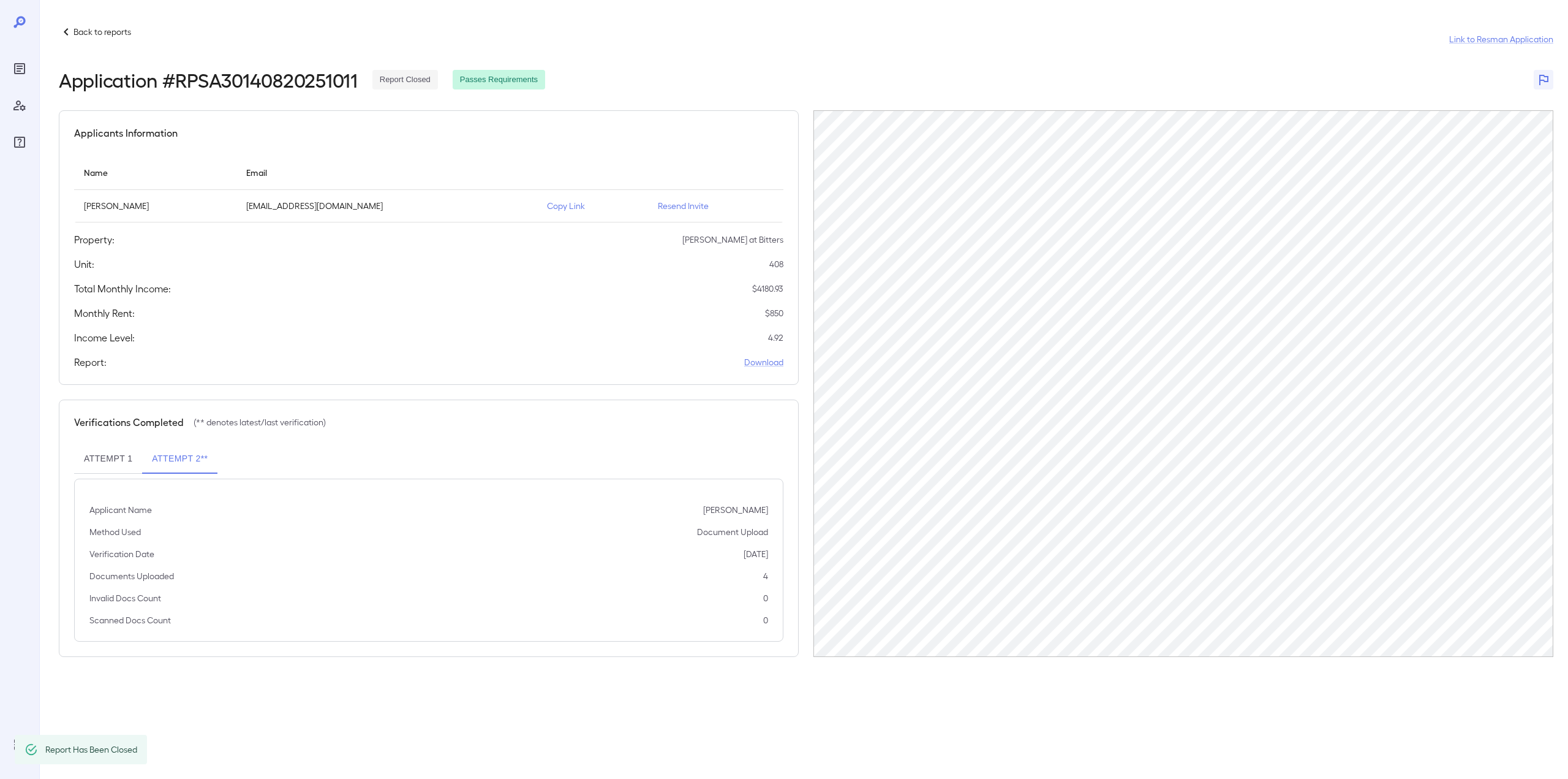
click at [96, 28] on p "Back to reports" at bounding box center [102, 32] width 57 height 12
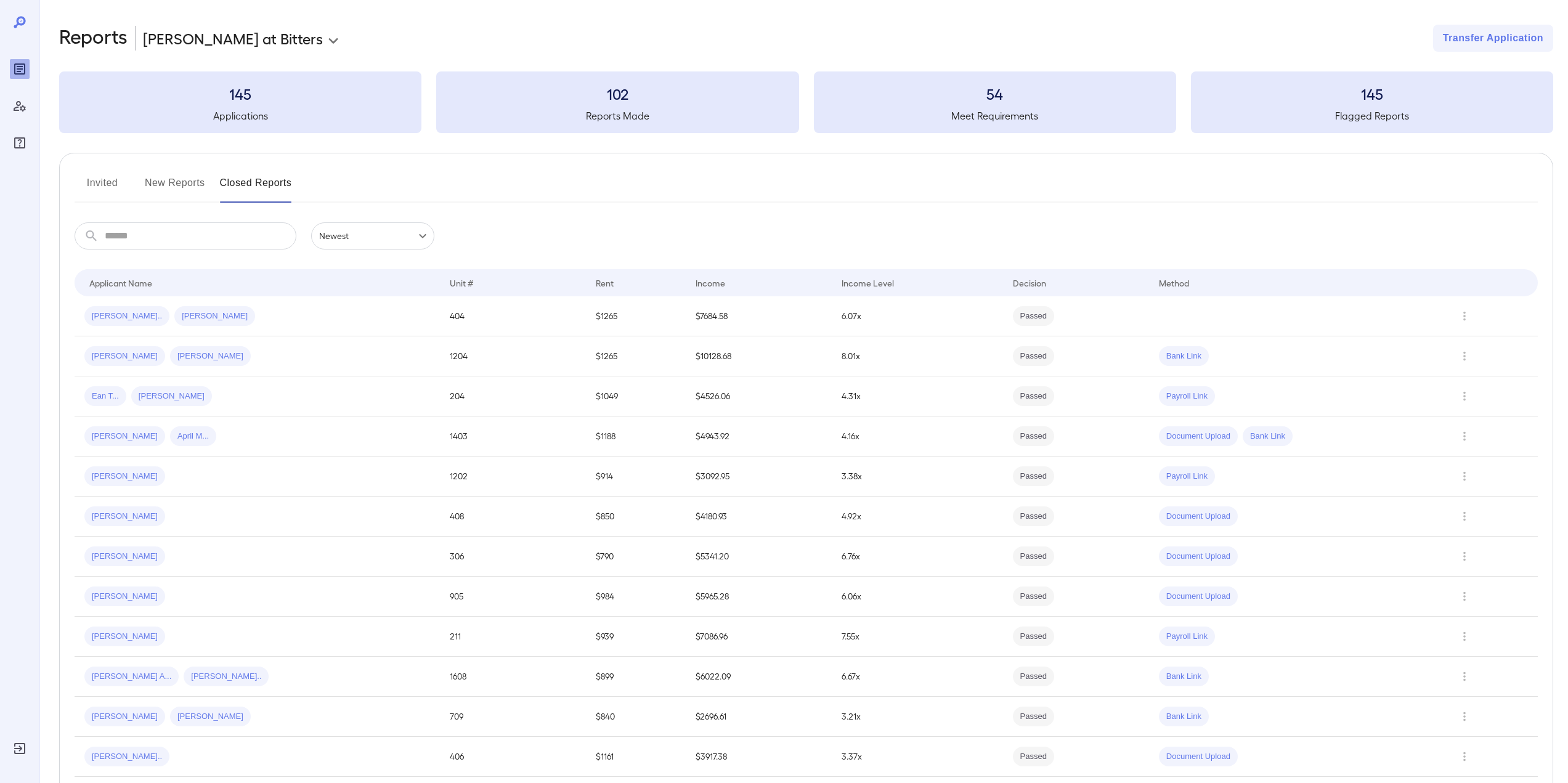
click at [152, 181] on button "New Reports" at bounding box center [175, 188] width 60 height 30
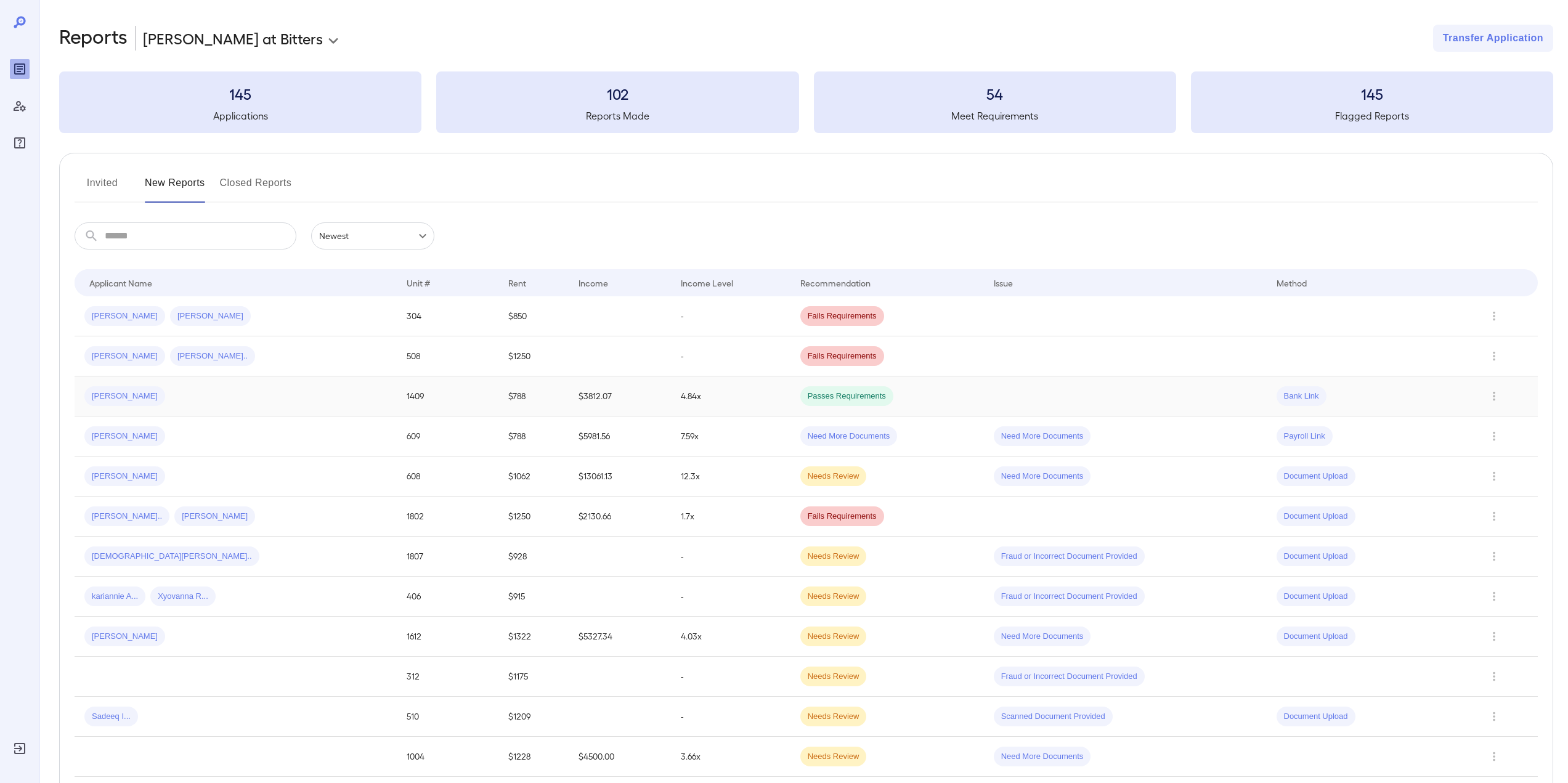
click at [215, 392] on div "Victor E..." at bounding box center [236, 396] width 302 height 20
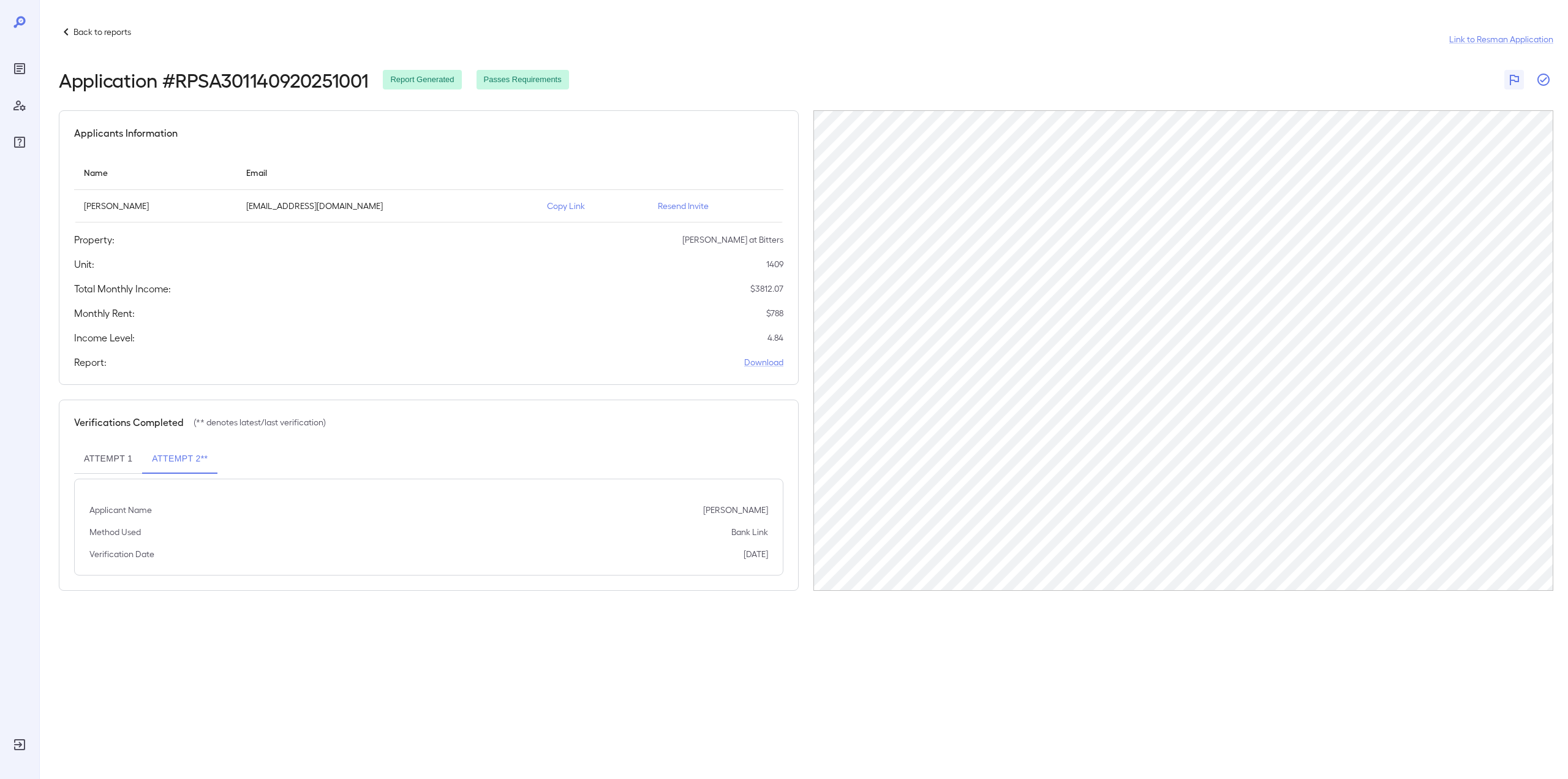
click at [1544, 83] on icon "button" at bounding box center [1543, 80] width 15 height 15
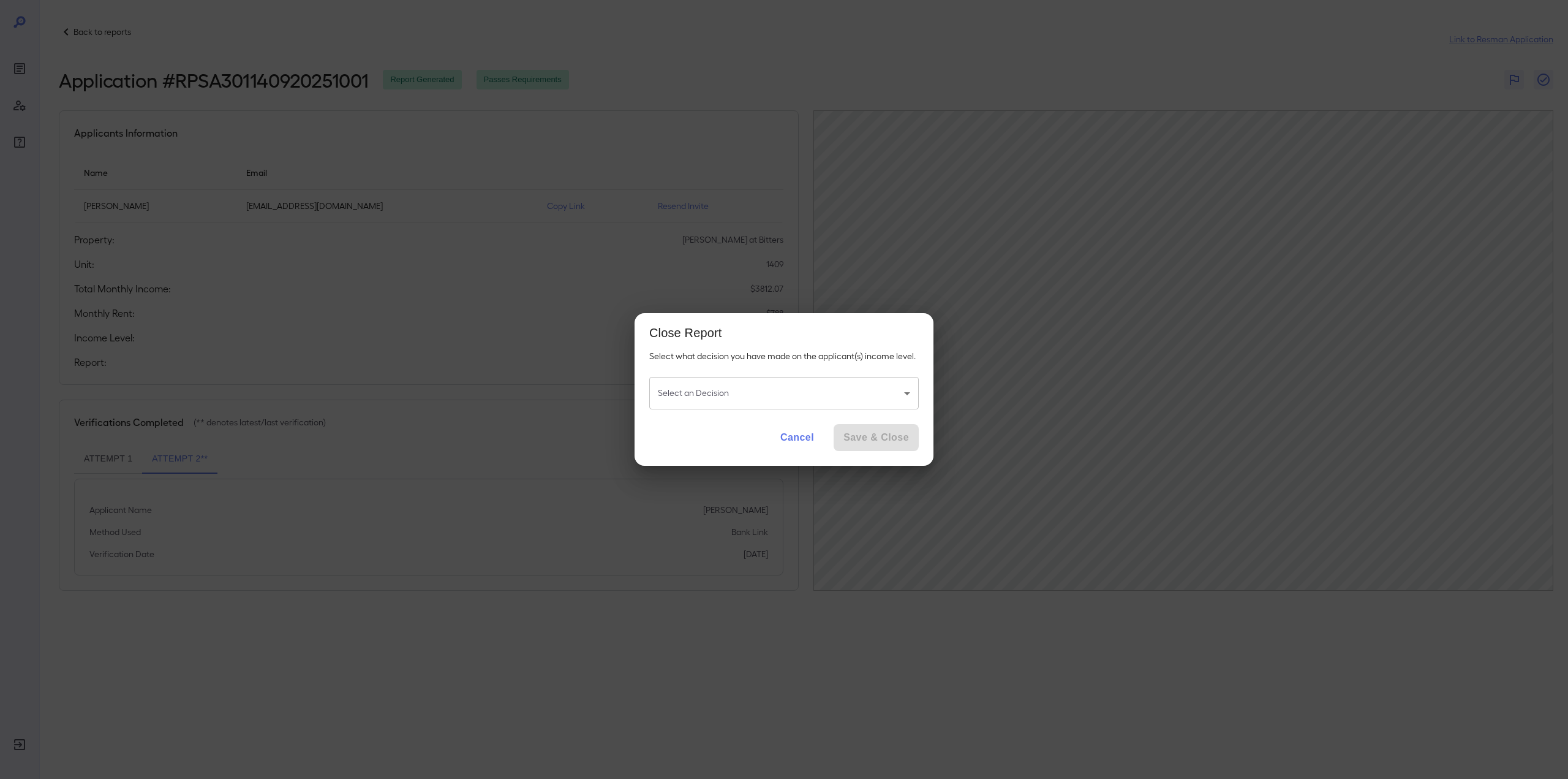
click at [702, 396] on body "Back to reports Link to Resman Application Application # RPSA301140920251001 Re…" at bounding box center [784, 390] width 1568 height 779
click at [707, 431] on li "Application Passes Requirements" at bounding box center [784, 424] width 269 height 20
type input "**********"
click at [864, 436] on button "Save & Close" at bounding box center [876, 437] width 85 height 27
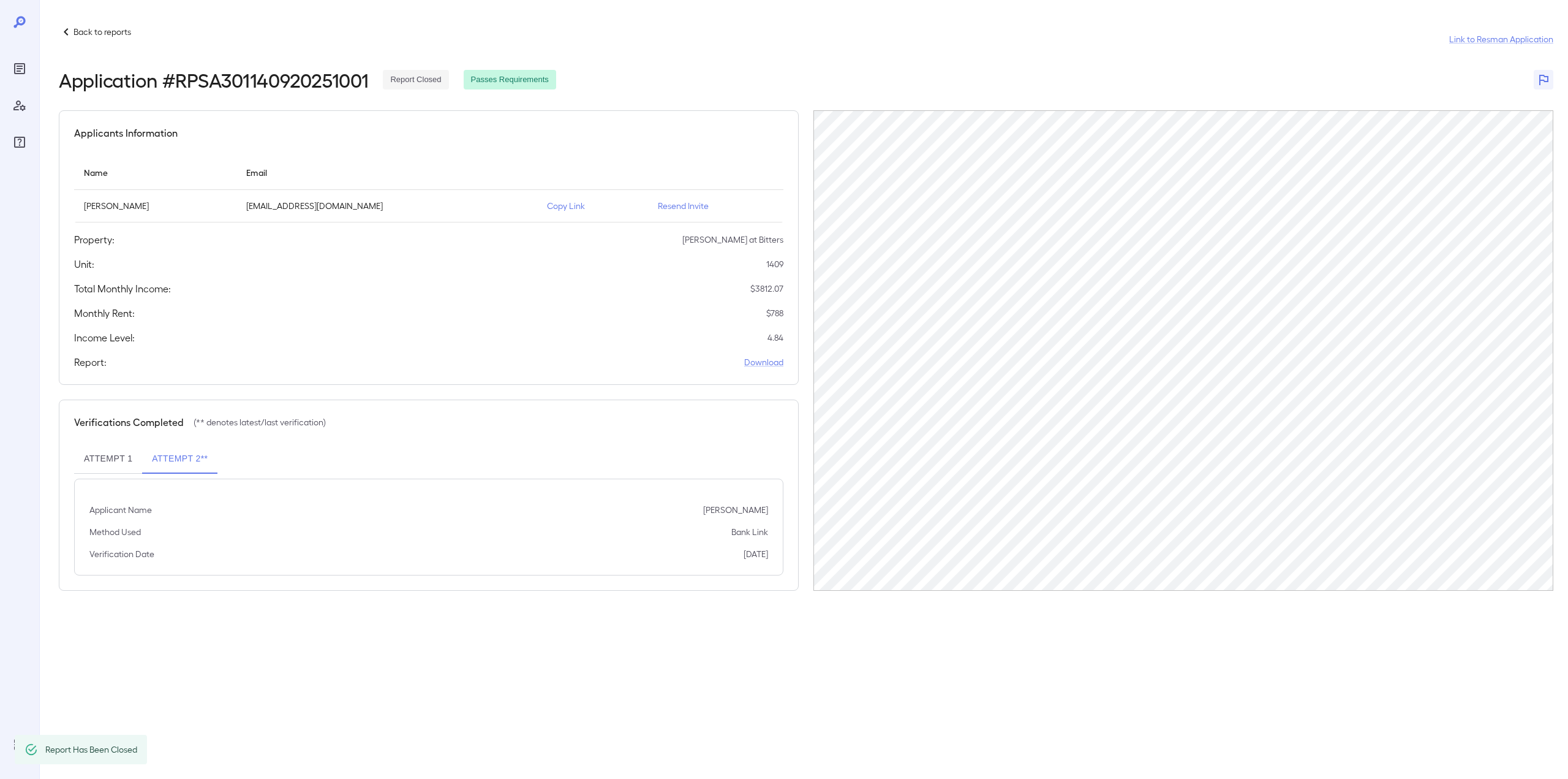
click at [110, 28] on p "Back to reports" at bounding box center [102, 32] width 57 height 12
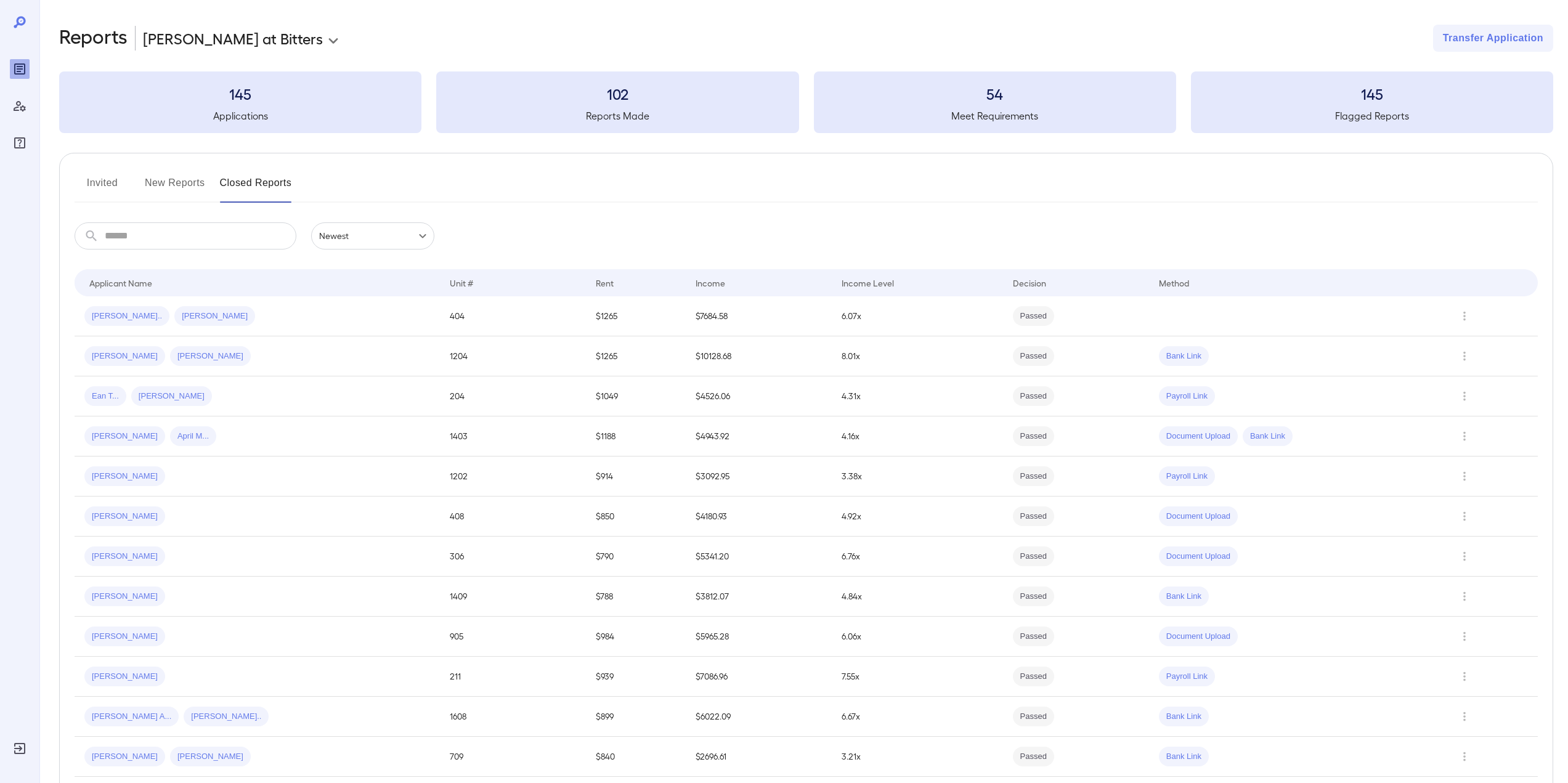
click at [176, 189] on button "New Reports" at bounding box center [175, 188] width 60 height 30
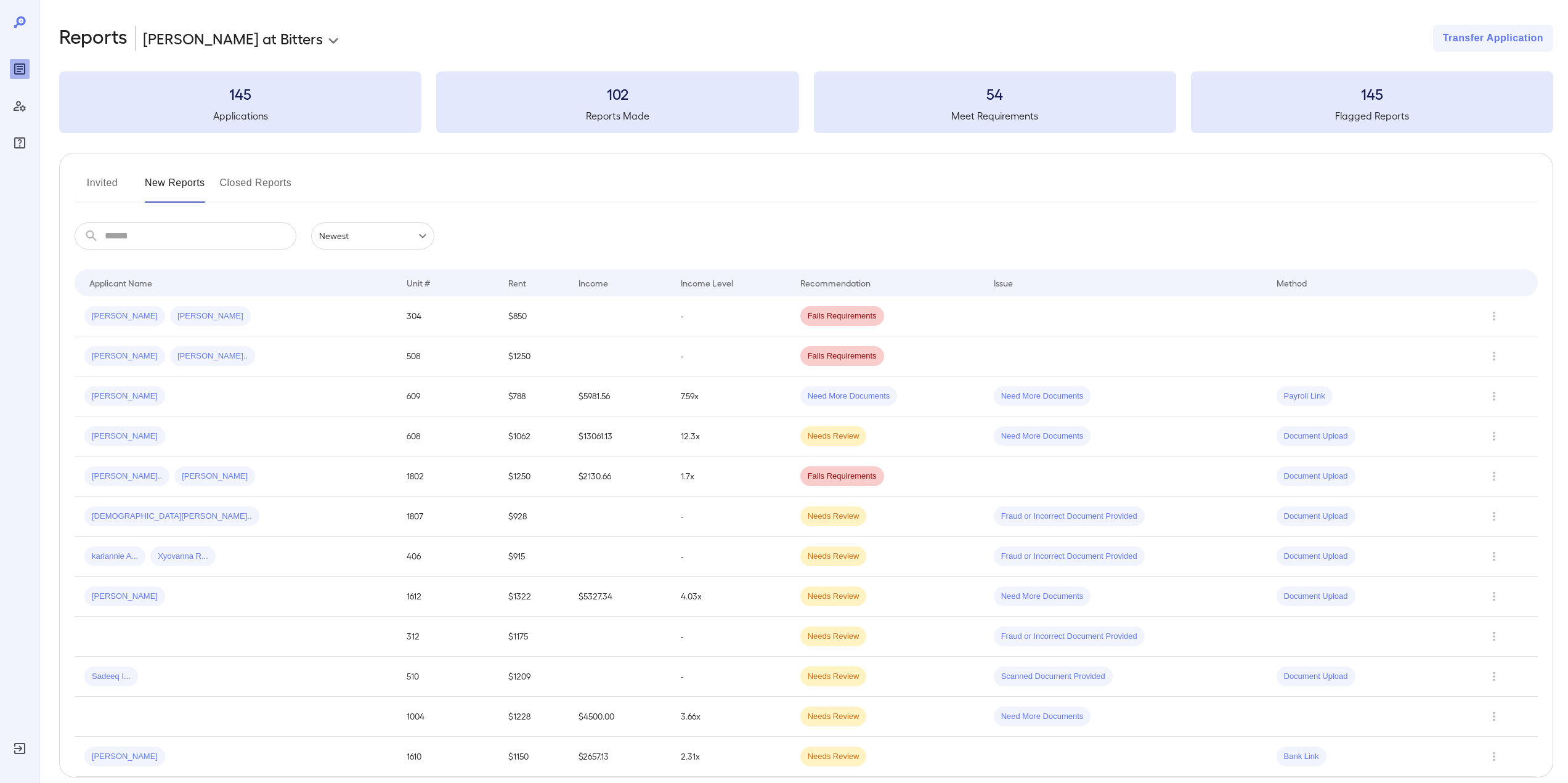
click at [112, 182] on button "Invited" at bounding box center [102, 188] width 56 height 30
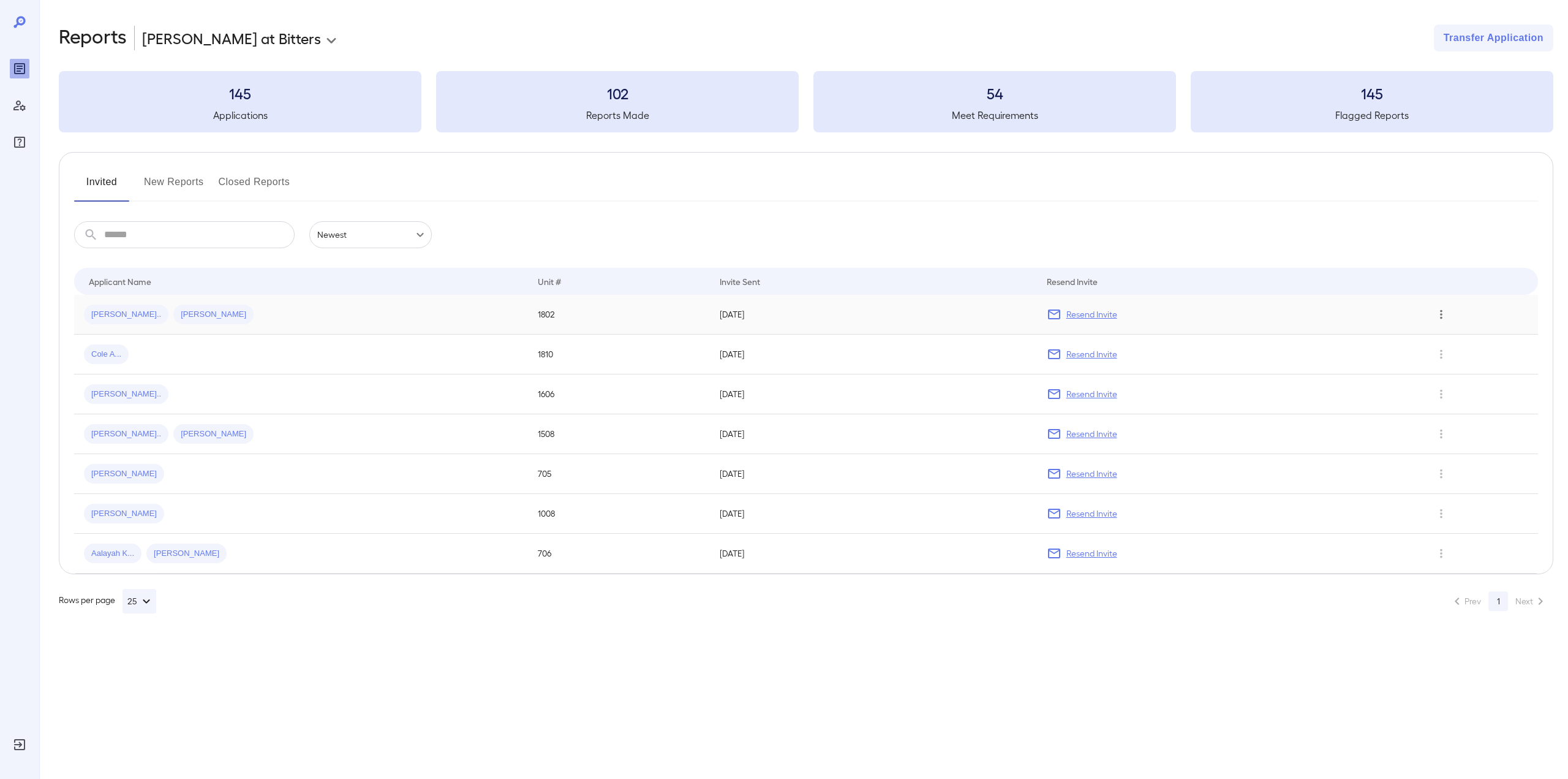
click at [1436, 315] on icon "Row Actions" at bounding box center [1441, 315] width 13 height 15
click at [1467, 359] on li "Remove Application" at bounding box center [1480, 358] width 97 height 20
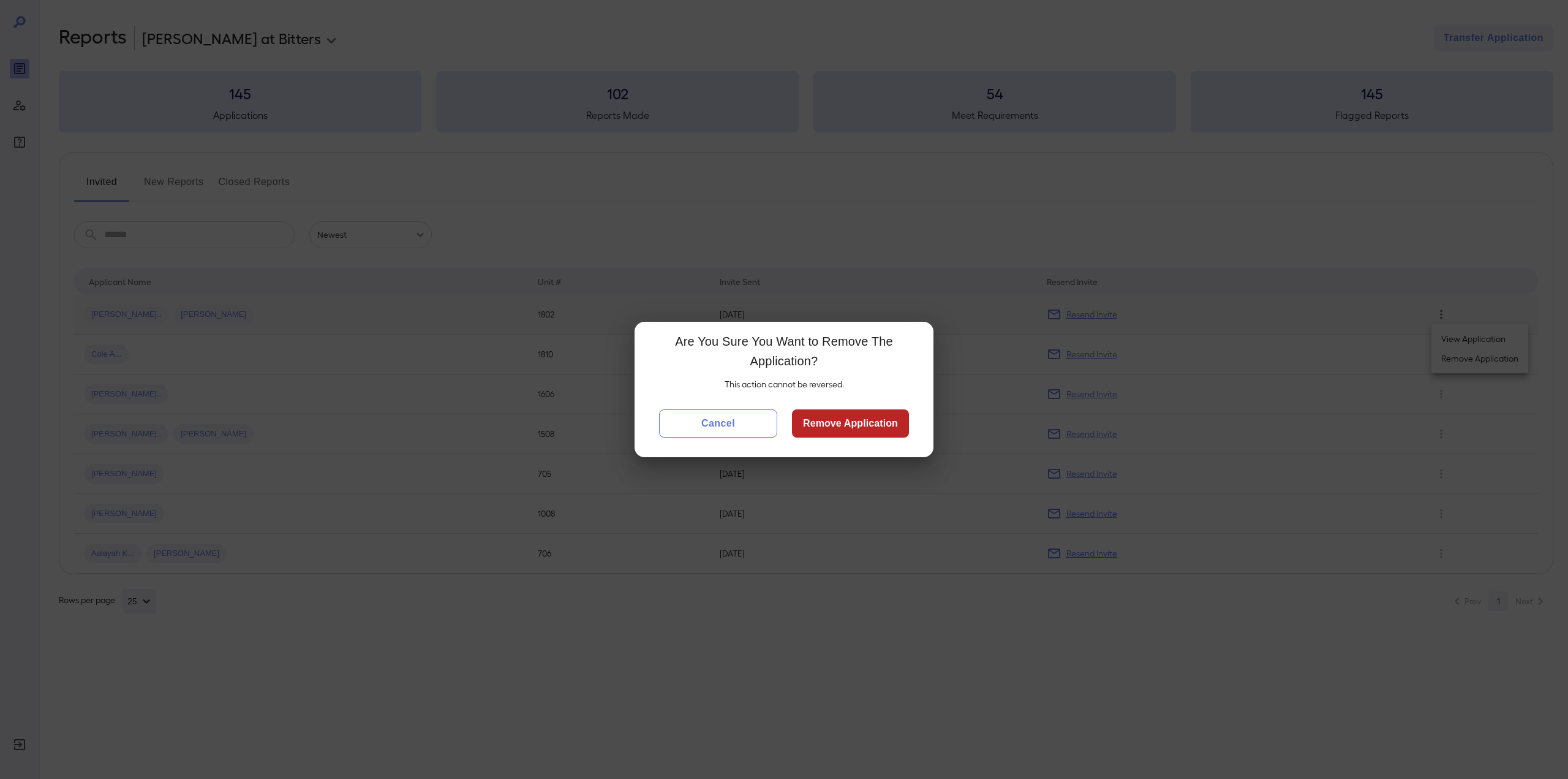
click at [723, 422] on button "Cancel" at bounding box center [717, 423] width 118 height 28
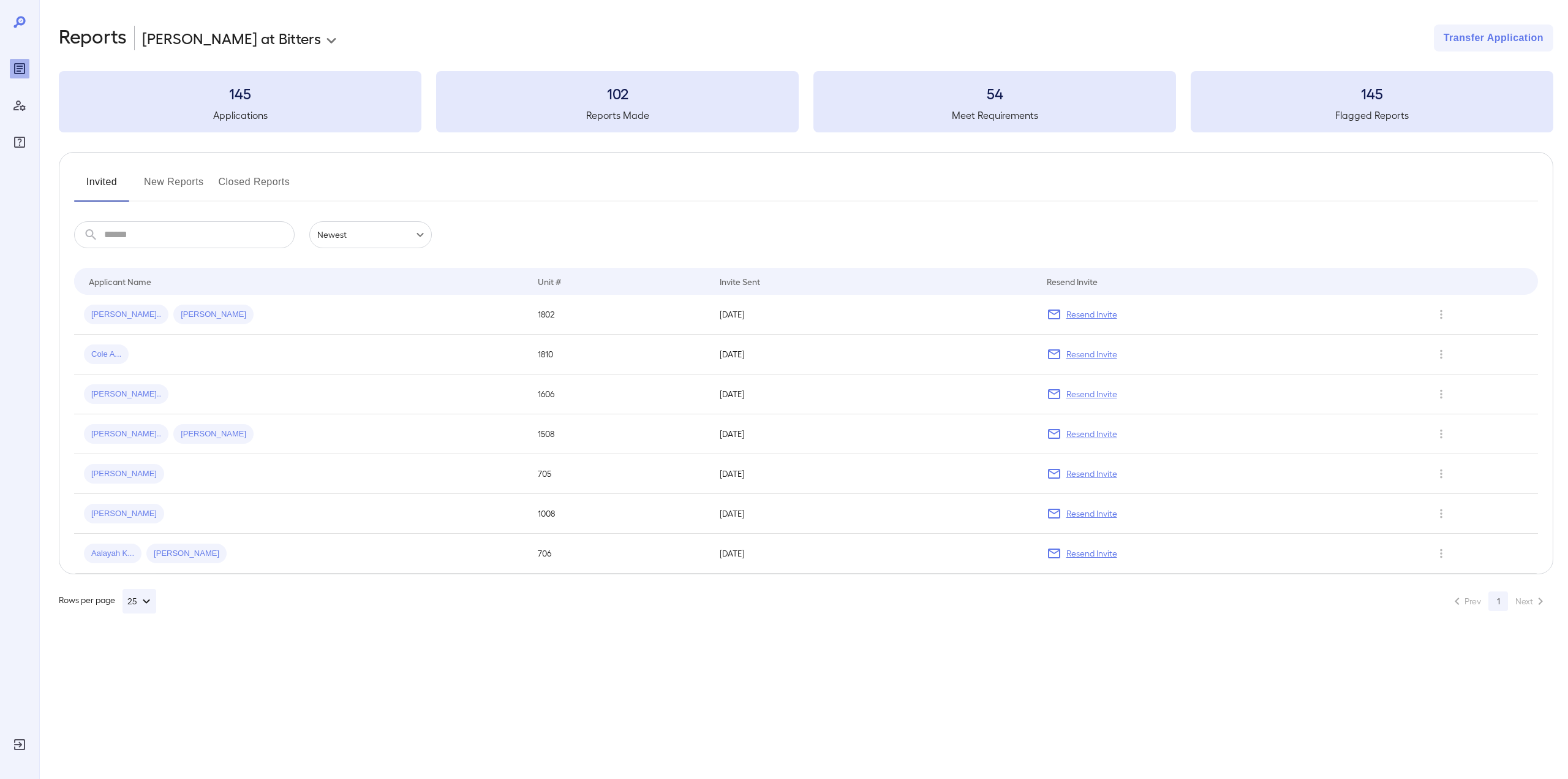
click at [184, 187] on button "New Reports" at bounding box center [174, 187] width 60 height 30
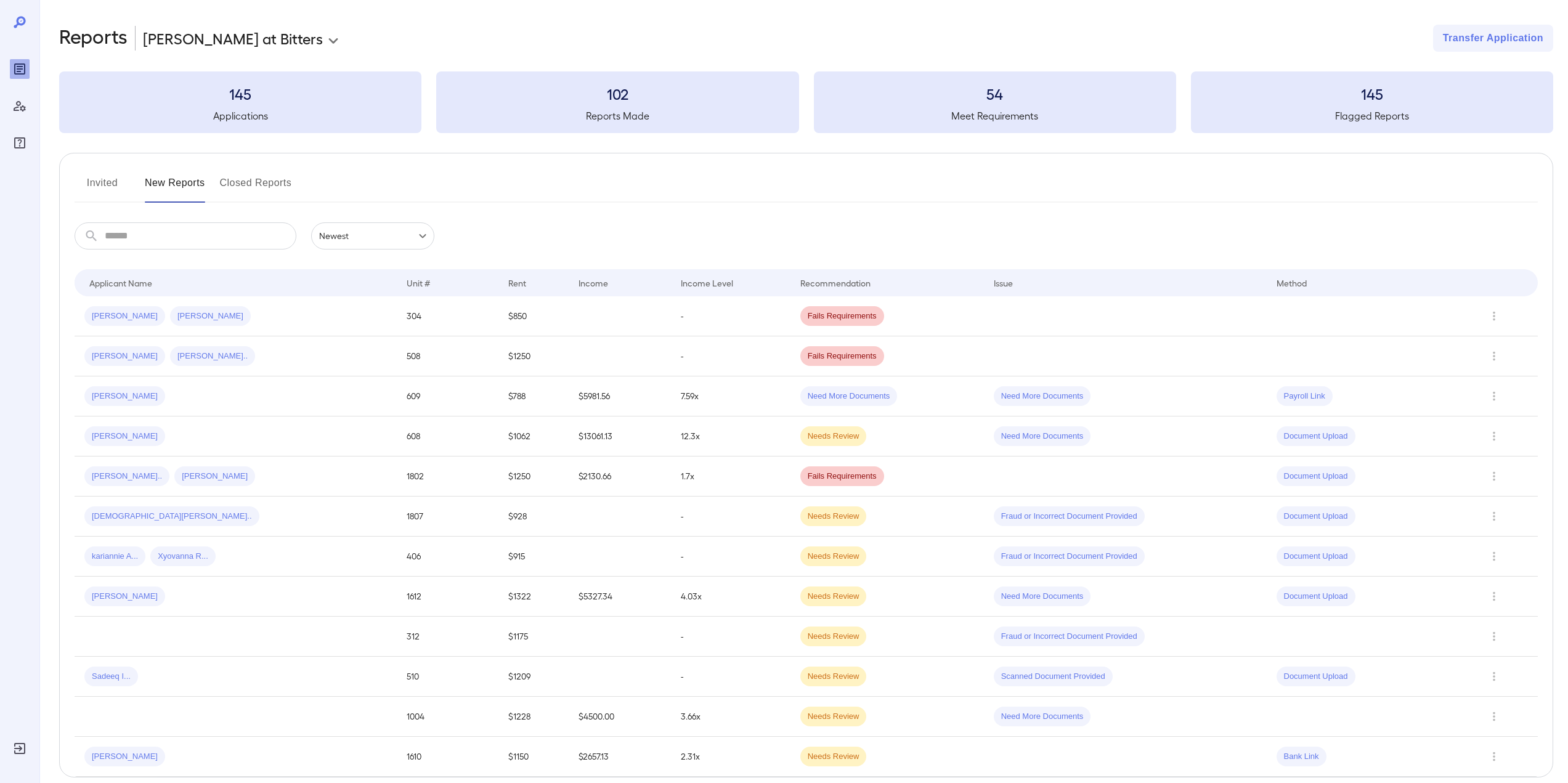
click at [112, 182] on button "Invited" at bounding box center [102, 188] width 56 height 30
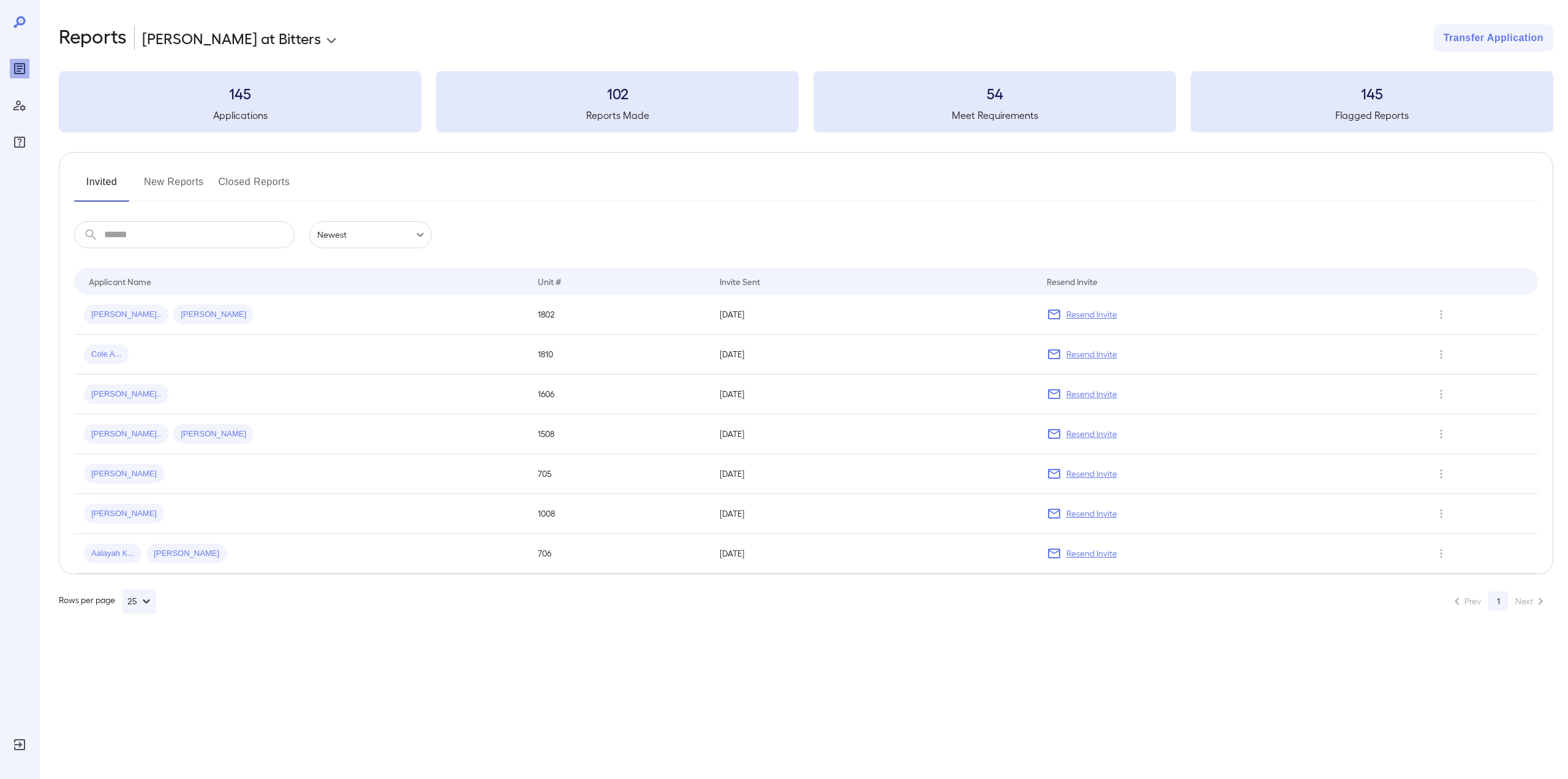
click at [160, 181] on button "New Reports" at bounding box center [174, 187] width 60 height 30
